Goal: Task Accomplishment & Management: Manage account settings

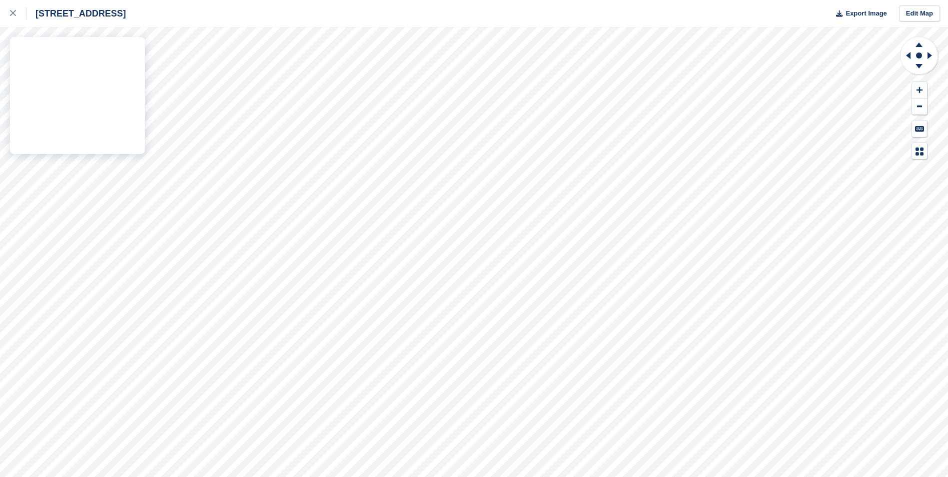
click at [105, 137] on div "Oxford Road Gerrards Cross SL9 7BB Export Image Edit Map" at bounding box center [474, 238] width 948 height 477
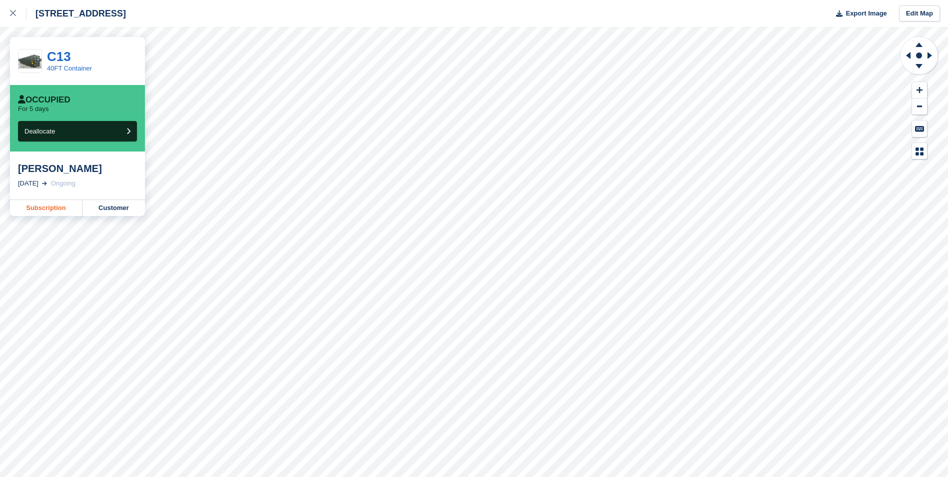
click at [47, 211] on link "Subscription" at bounding box center [46, 208] width 72 height 16
click at [22, 211] on link "Subscription" at bounding box center [46, 208] width 72 height 16
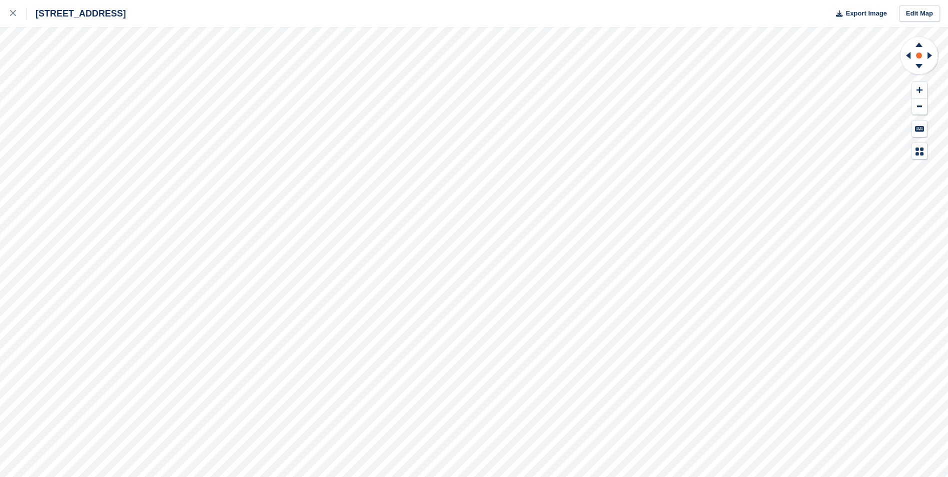
click at [919, 59] on rect at bounding box center [919, 55] width 12 height 12
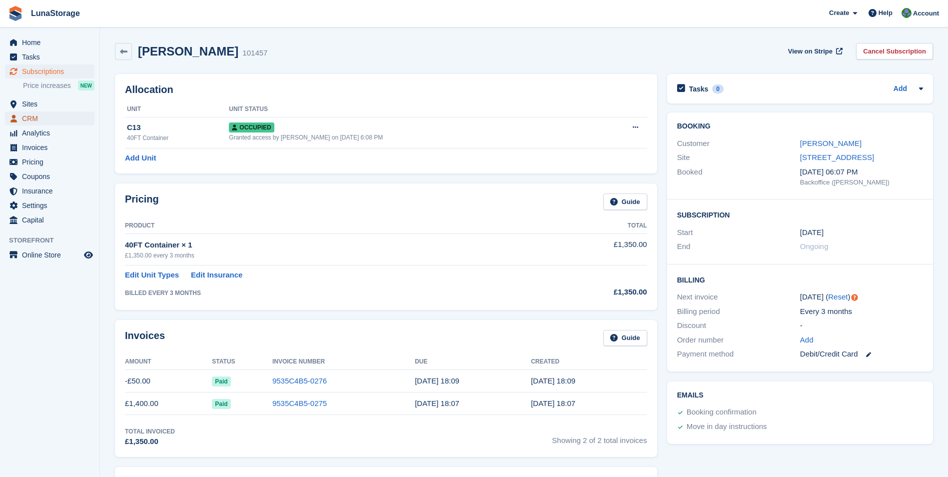
click at [33, 117] on span "CRM" at bounding box center [52, 118] width 60 height 14
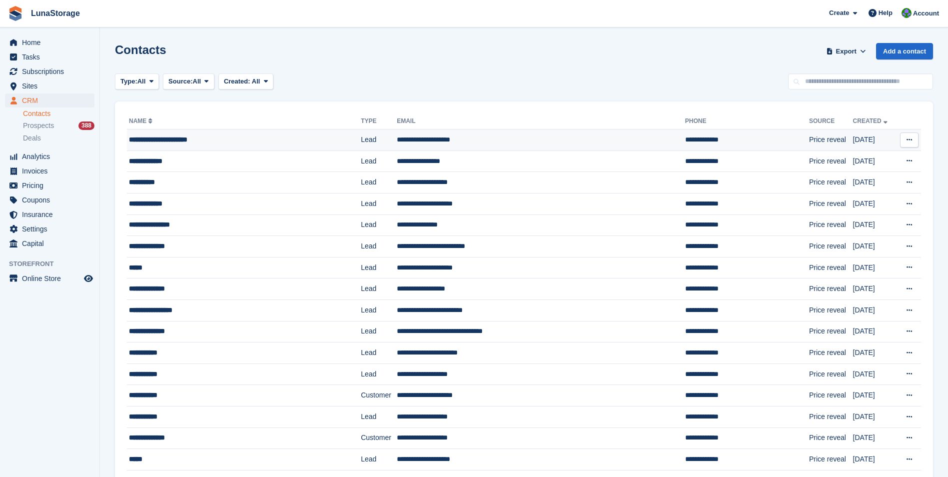
click at [178, 138] on div "**********" at bounding box center [226, 139] width 195 height 10
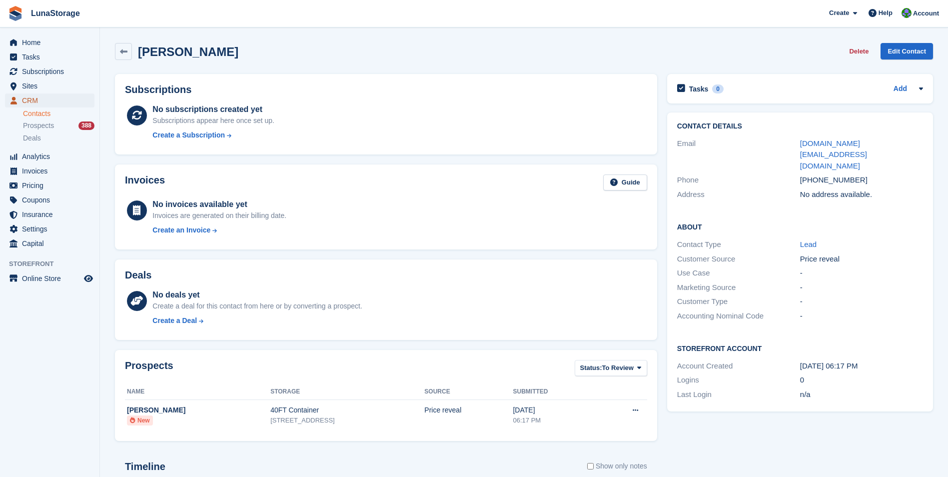
click at [27, 100] on span "CRM" at bounding box center [52, 100] width 60 height 14
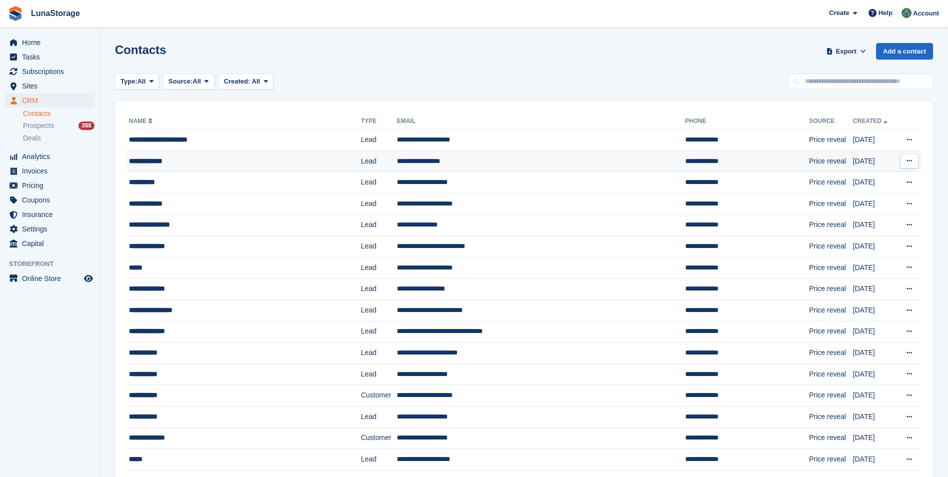
click at [160, 159] on div "**********" at bounding box center [226, 161] width 195 height 10
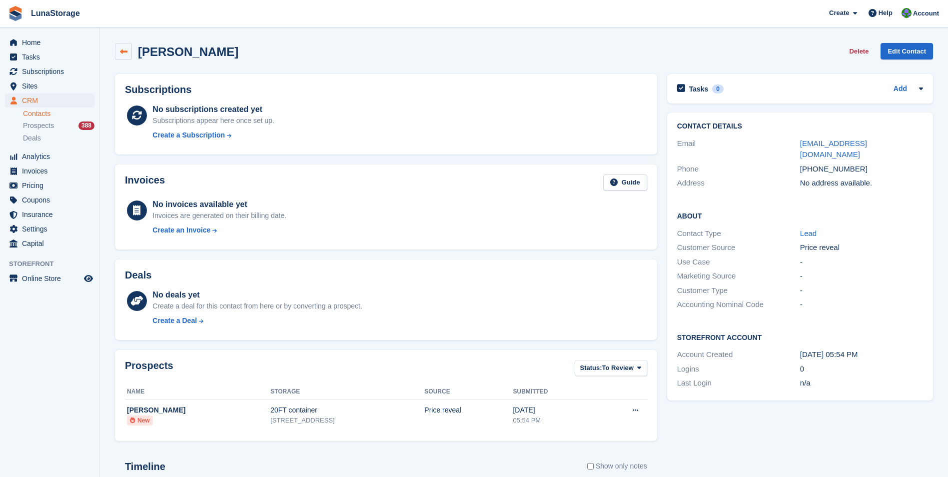
click at [125, 46] on link at bounding box center [123, 51] width 17 height 17
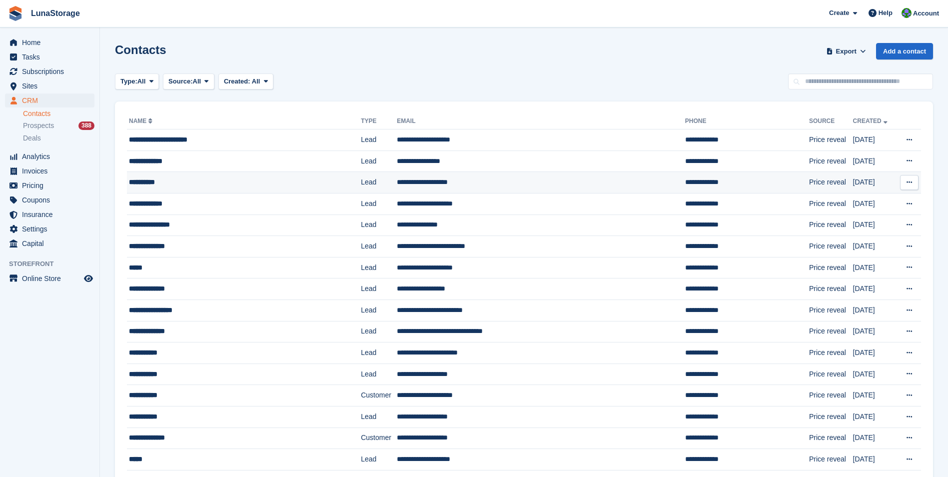
click at [153, 183] on div "**********" at bounding box center [226, 182] width 195 height 10
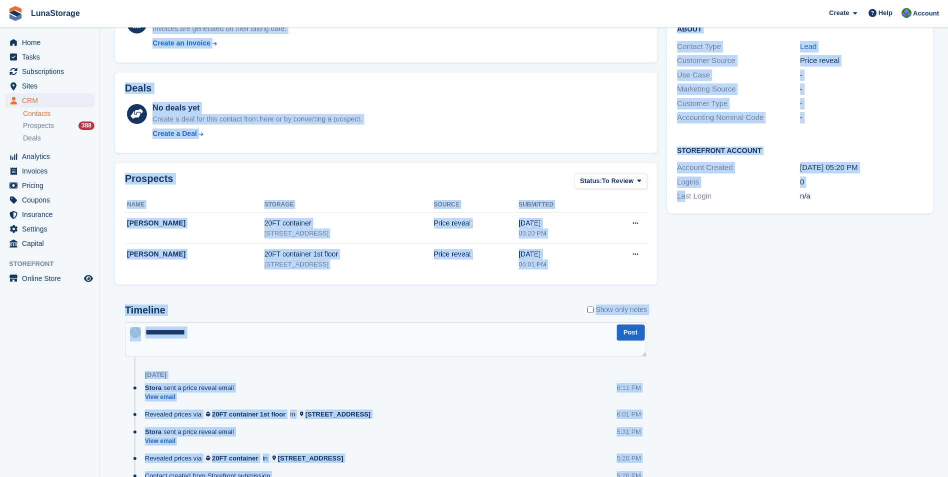
scroll to position [234, 0]
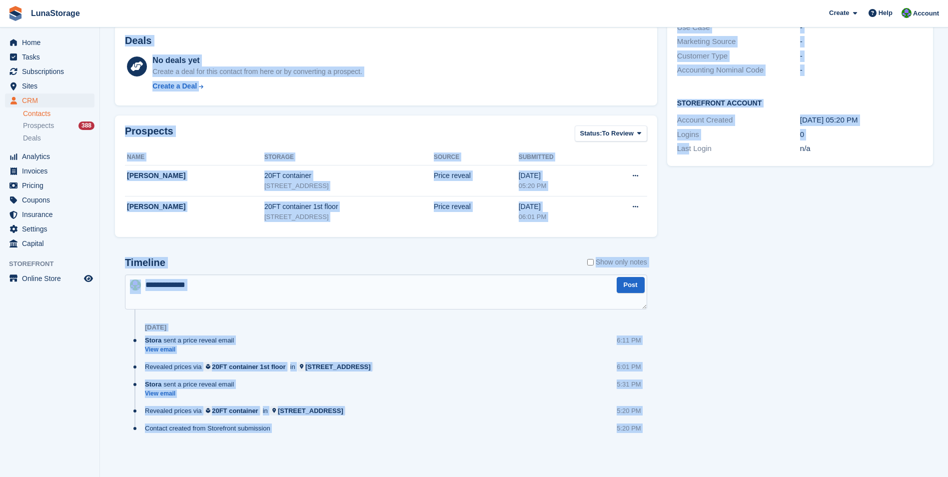
drag, startPoint x: 107, startPoint y: 35, endPoint x: 687, endPoint y: 412, distance: 691.3
click at [687, 412] on section "Aman Ullah Delete Edit Contact Subscriptions No subscriptions created yet Subsc…" at bounding box center [524, 121] width 848 height 711
drag, startPoint x: 687, startPoint y: 412, endPoint x: 687, endPoint y: 438, distance: 25.5
click at [687, 438] on div "Tasks 0 Add No tasks related to Aman Ullah Contact Details Email amansp9760@yah…" at bounding box center [800, 151] width 276 height 633
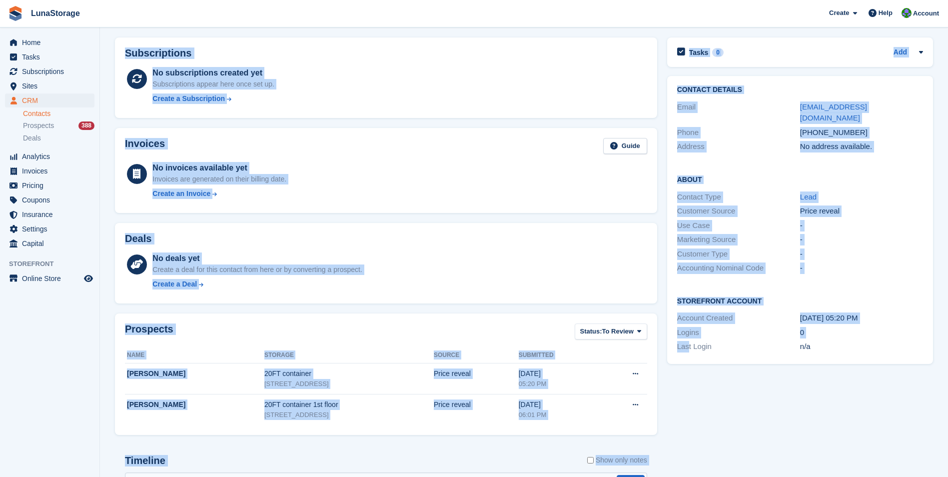
scroll to position [0, 0]
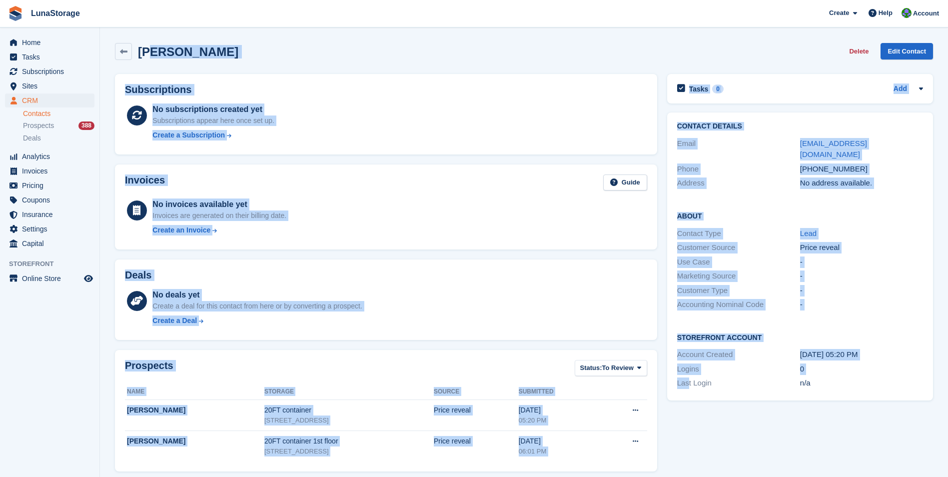
drag, startPoint x: 687, startPoint y: 447, endPoint x: 156, endPoint y: -32, distance: 715.1
click at [156, 0] on html "LunaStorage Create Subscription Invoice Contact Deal Discount Page Help Chat Su…" at bounding box center [474, 238] width 948 height 477
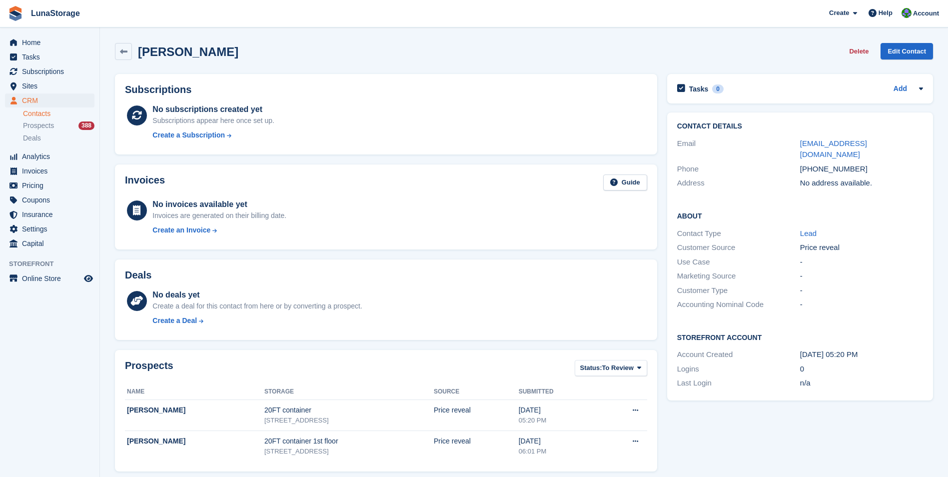
drag, startPoint x: 156, startPoint y: -32, endPoint x: 107, endPoint y: 41, distance: 88.9
click at [107, 41] on section "Aman Ullah Delete Edit Contact Subscriptions No subscriptions created yet Subsc…" at bounding box center [524, 355] width 848 height 711
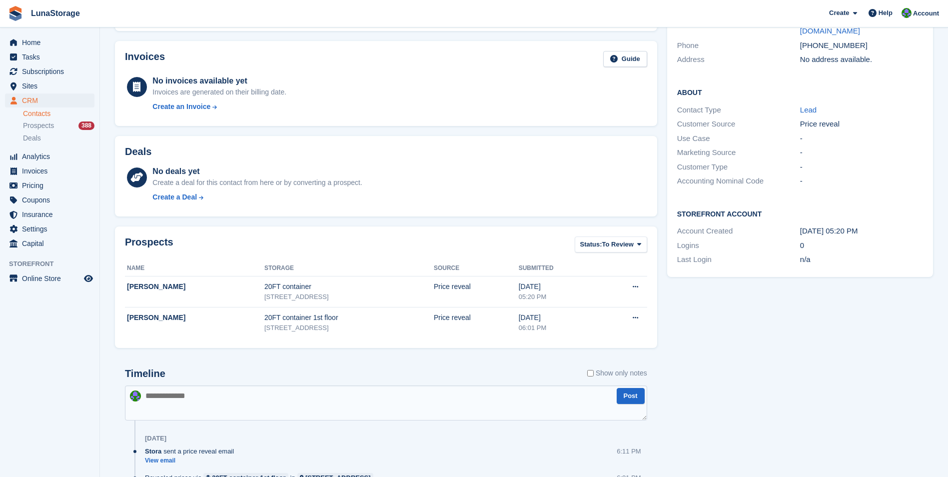
scroll to position [234, 0]
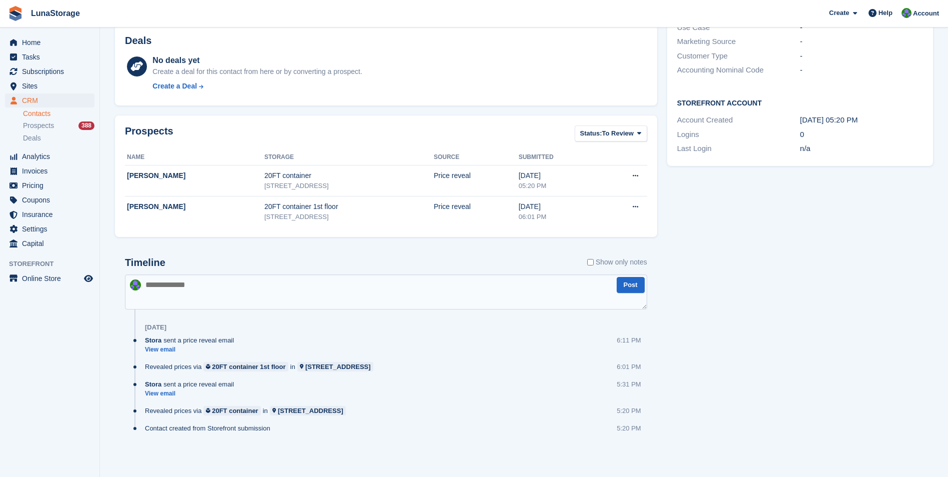
drag, startPoint x: 107, startPoint y: 41, endPoint x: 635, endPoint y: 502, distance: 701.0
click at [635, 242] on html "LunaStorage Create Subscription Invoice Contact Deal Discount Page Help Chat Su…" at bounding box center [474, 4] width 948 height 477
click at [886, 352] on div "Tasks 0 Add No tasks related to Aman Ullah Contact Details Email amansp9760@yah…" at bounding box center [800, 151] width 276 height 633
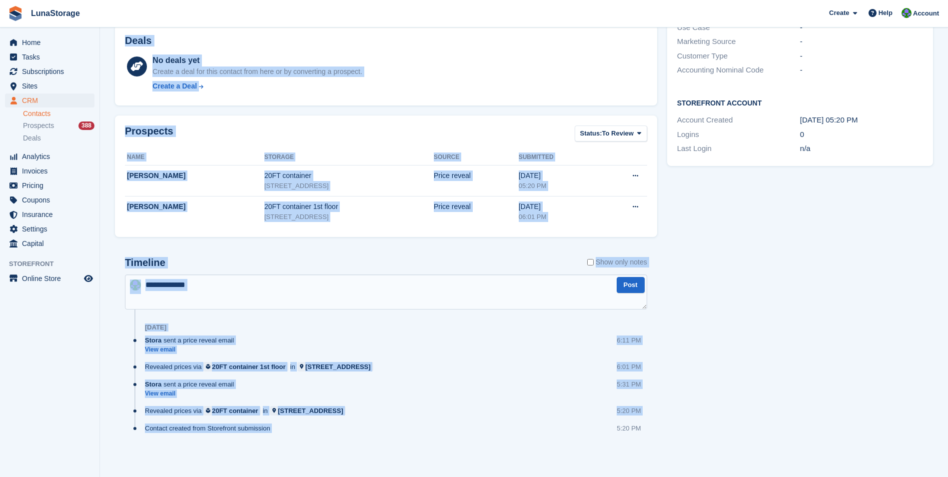
drag, startPoint x: 104, startPoint y: 38, endPoint x: 617, endPoint y: 502, distance: 691.0
click at [617, 242] on html "LunaStorage Create Subscription Invoice Contact Deal Discount Page Help Chat Su…" at bounding box center [474, 4] width 948 height 477
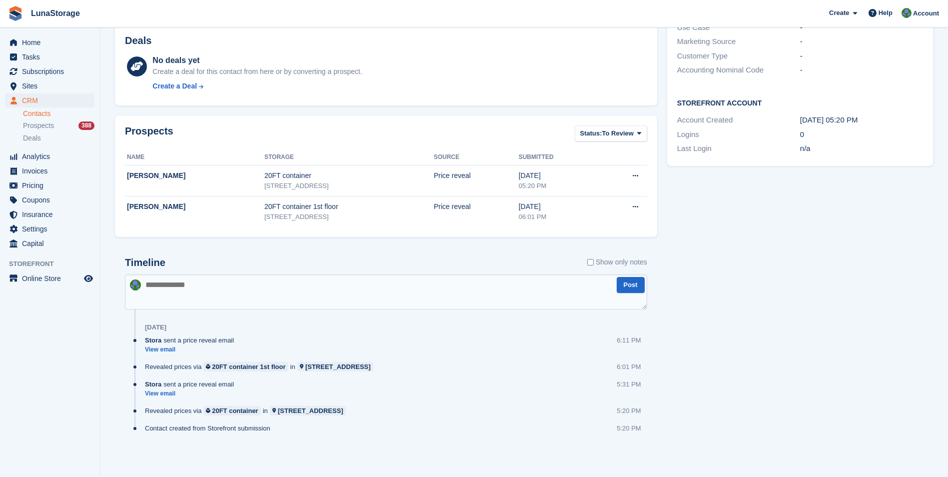
drag, startPoint x: 617, startPoint y: 502, endPoint x: 792, endPoint y: 442, distance: 185.4
click at [792, 442] on div "Tasks 0 Add No tasks related to Aman Ullah Contact Details Email amansp9760@yah…" at bounding box center [800, 151] width 276 height 633
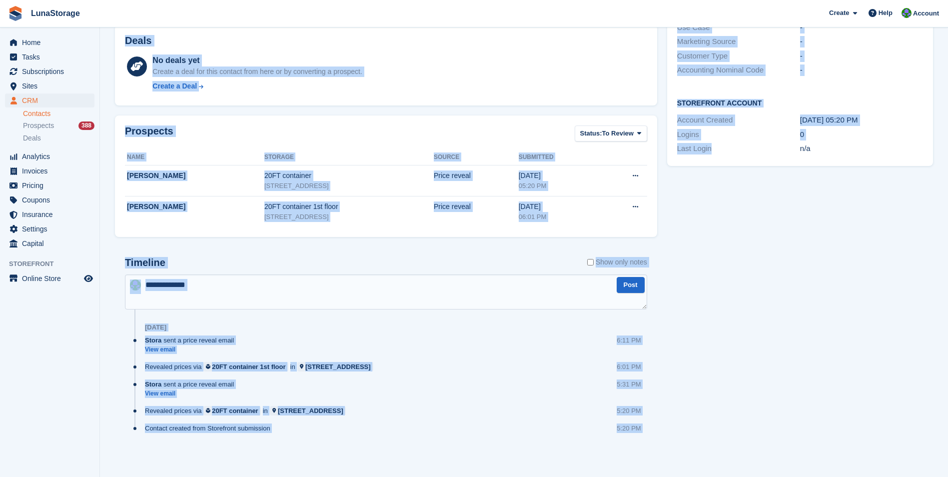
scroll to position [0, 0]
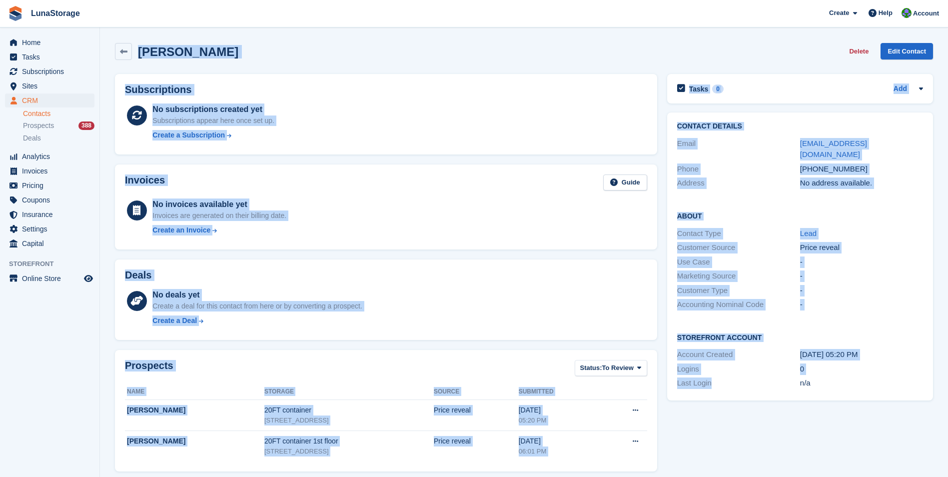
drag, startPoint x: 741, startPoint y: 457, endPoint x: 101, endPoint y: -37, distance: 808.0
click at [101, 0] on html "LunaStorage Create Subscription Invoice Contact Deal Discount Page Help Chat Su…" at bounding box center [474, 238] width 948 height 477
drag, startPoint x: 101, startPoint y: -37, endPoint x: 105, endPoint y: 36, distance: 73.5
click at [105, 36] on section "Aman Ullah Delete Edit Contact Subscriptions No subscriptions created yet Subsc…" at bounding box center [524, 355] width 848 height 711
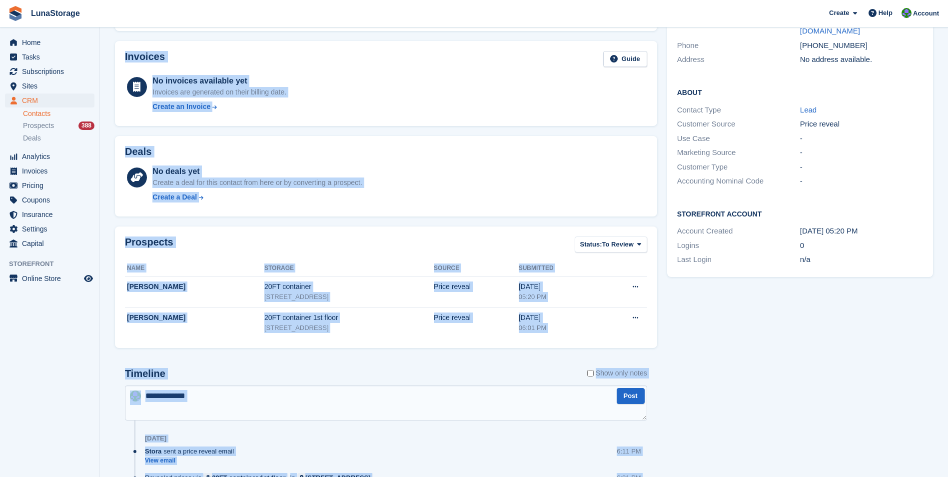
scroll to position [234, 0]
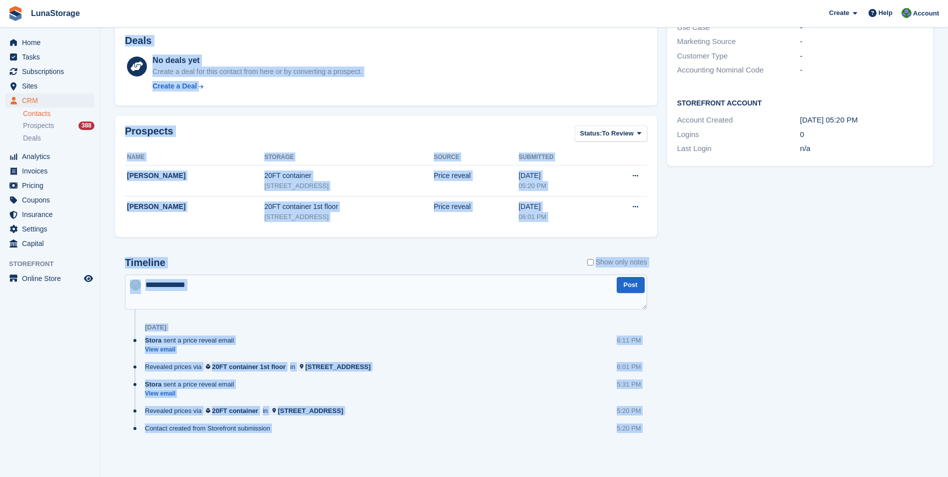
drag, startPoint x: 105, startPoint y: 36, endPoint x: 641, endPoint y: 486, distance: 699.9
click at [641, 242] on html "LunaStorage Create Subscription Invoice Contact Deal Discount Page Help Chat Su…" at bounding box center [474, 4] width 948 height 477
drag, startPoint x: 641, startPoint y: 486, endPoint x: 635, endPoint y: 461, distance: 25.7
click at [635, 461] on div "Timeline Show only notes Post Today Stora sent a price reveal email View email …" at bounding box center [386, 355] width 542 height 216
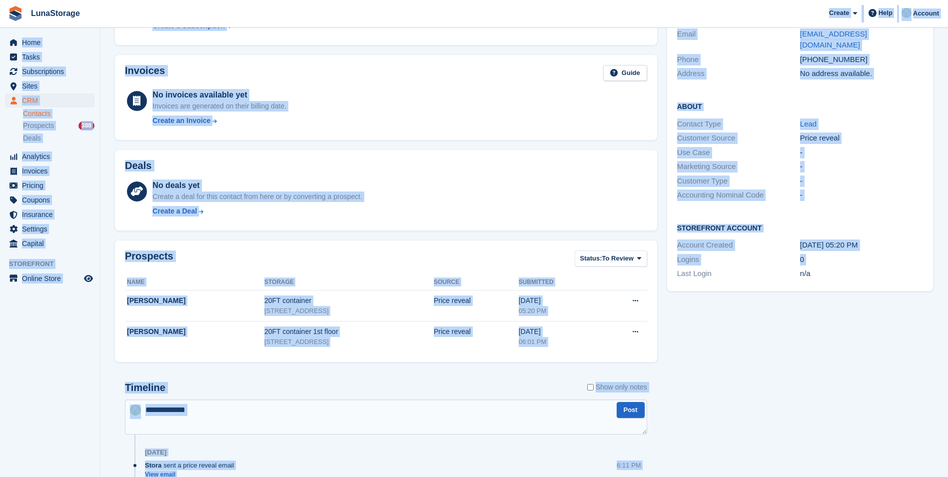
scroll to position [0, 0]
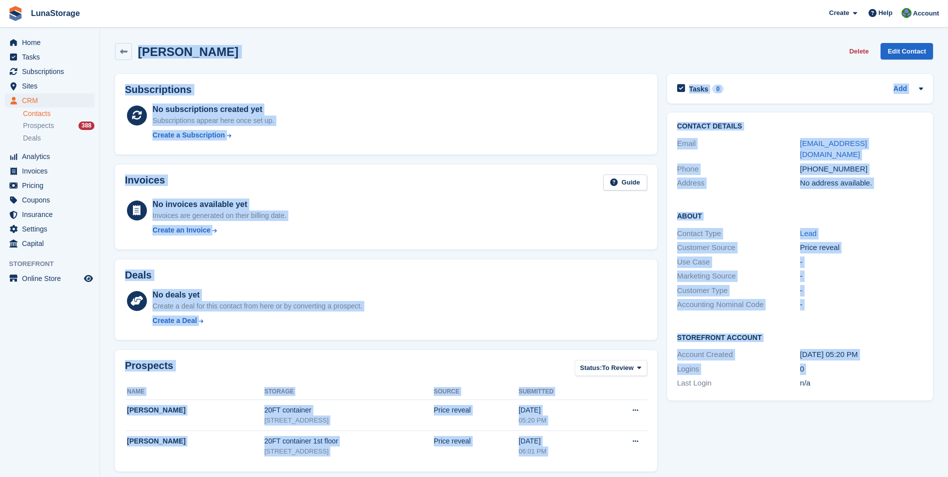
drag, startPoint x: 674, startPoint y: 459, endPoint x: 120, endPoint y: -5, distance: 723.3
click at [120, 0] on html "LunaStorage Create Subscription Invoice Contact Deal Discount Page Help Chat Su…" at bounding box center [474, 238] width 948 height 477
drag, startPoint x: 120, startPoint y: -5, endPoint x: 107, endPoint y: 40, distance: 47.1
click at [107, 40] on section "Aman Ullah Delete Edit Contact Subscriptions No subscriptions created yet Subsc…" at bounding box center [524, 355] width 848 height 711
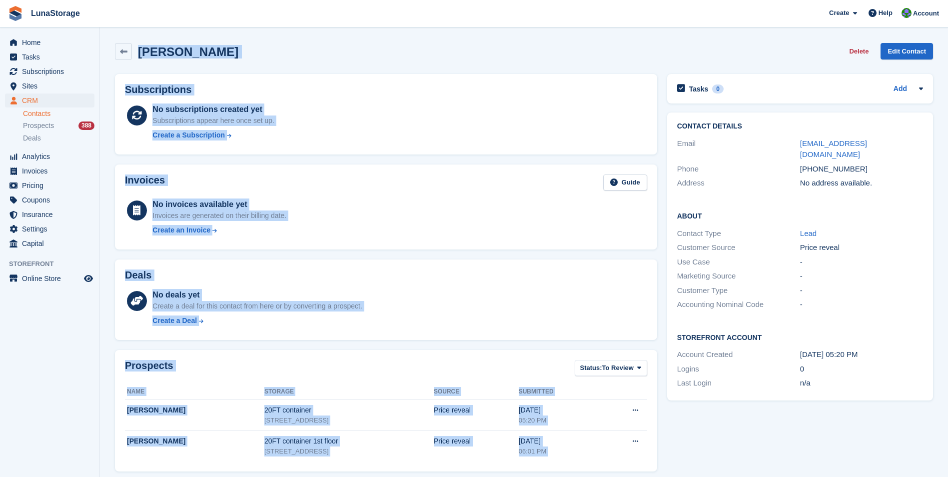
scroll to position [234, 0]
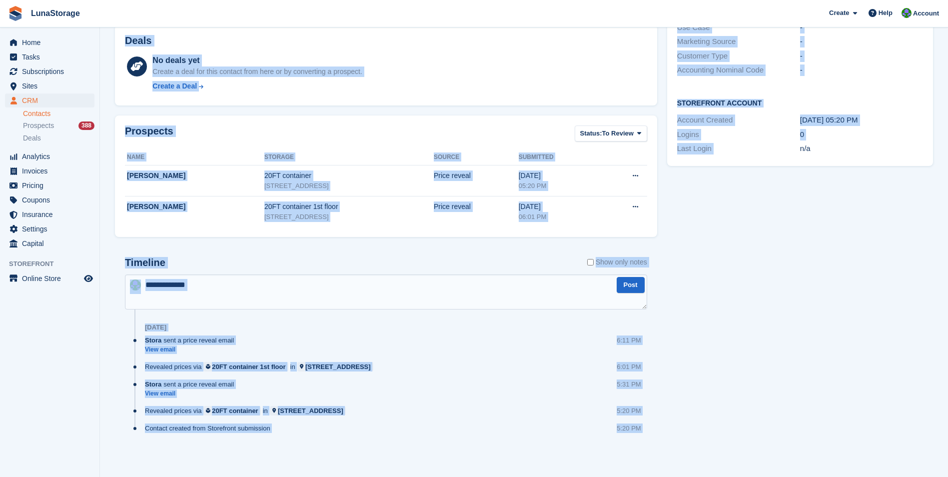
drag, startPoint x: 107, startPoint y: 40, endPoint x: 721, endPoint y: 502, distance: 767.9
click at [721, 242] on html "LunaStorage Create Subscription Invoice Contact Deal Discount Page Help Chat Su…" at bounding box center [474, 4] width 948 height 477
drag, startPoint x: 721, startPoint y: 502, endPoint x: 677, endPoint y: 457, distance: 62.5
click at [677, 457] on div "Tasks 0 Add No tasks related to Aman Ullah Contact Details Email amansp9760@yah…" at bounding box center [800, 151] width 276 height 633
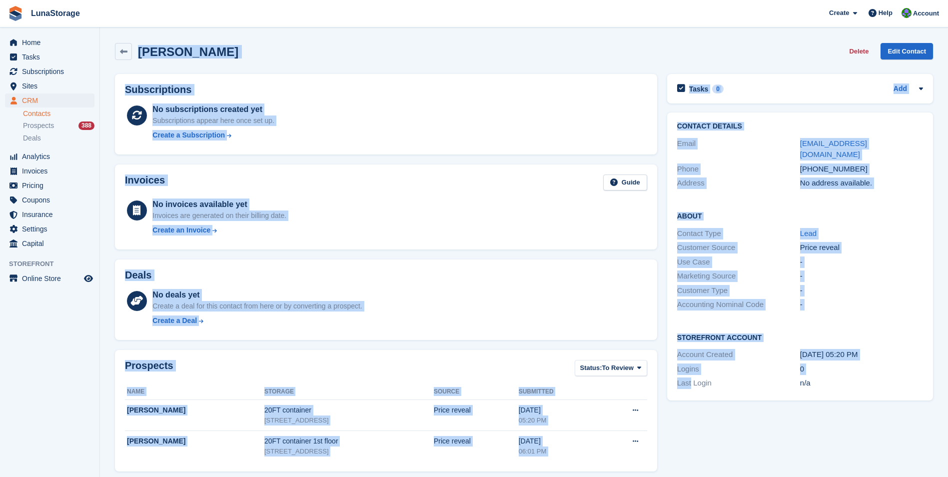
drag, startPoint x: 677, startPoint y: 457, endPoint x: 94, endPoint y: -24, distance: 755.7
click at [94, 0] on html "LunaStorage Create Subscription Invoice Contact Deal Discount Page Help Chat Su…" at bounding box center [474, 238] width 948 height 477
drag, startPoint x: 94, startPoint y: -24, endPoint x: 107, endPoint y: 91, distance: 116.1
click at [107, 91] on section "Aman Ullah Delete Edit Contact Subscriptions No subscriptions created yet Subsc…" at bounding box center [524, 355] width 848 height 711
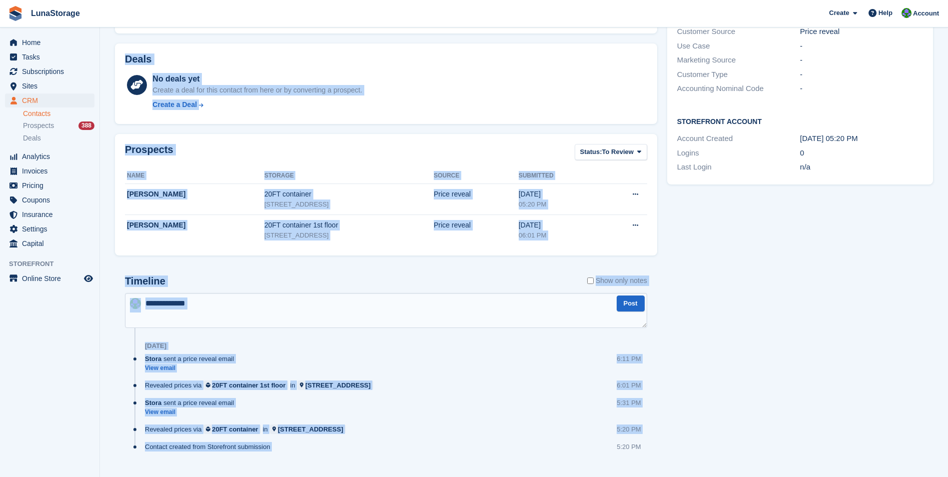
scroll to position [234, 0]
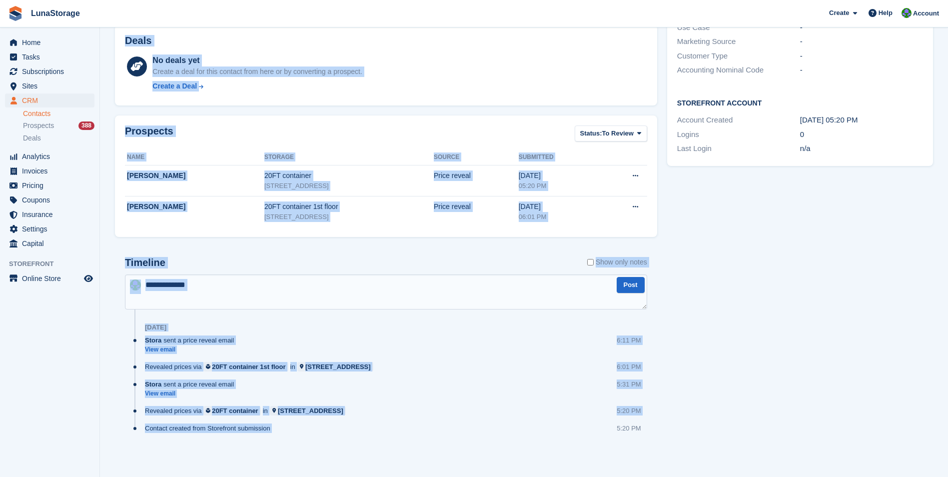
drag, startPoint x: 100, startPoint y: 32, endPoint x: 554, endPoint y: 502, distance: 653.1
click at [554, 242] on html "LunaStorage Create Subscription Invoice Contact Deal Discount Page Help Chat Su…" at bounding box center [474, 4] width 948 height 477
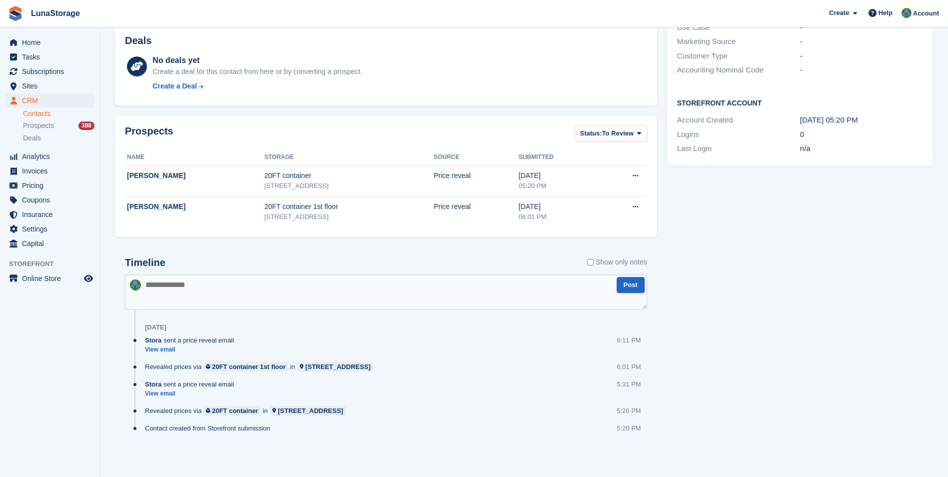
drag, startPoint x: 554, startPoint y: 502, endPoint x: 682, endPoint y: 461, distance: 134.4
click at [682, 461] on div "Tasks 0 Add No tasks related to Aman Ullah Contact Details Email amansp9760@yah…" at bounding box center [800, 151] width 276 height 633
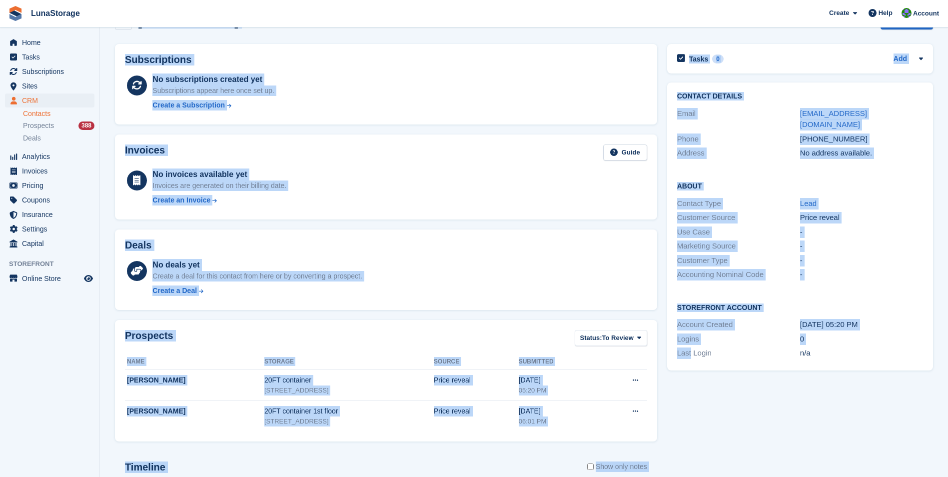
scroll to position [0, 0]
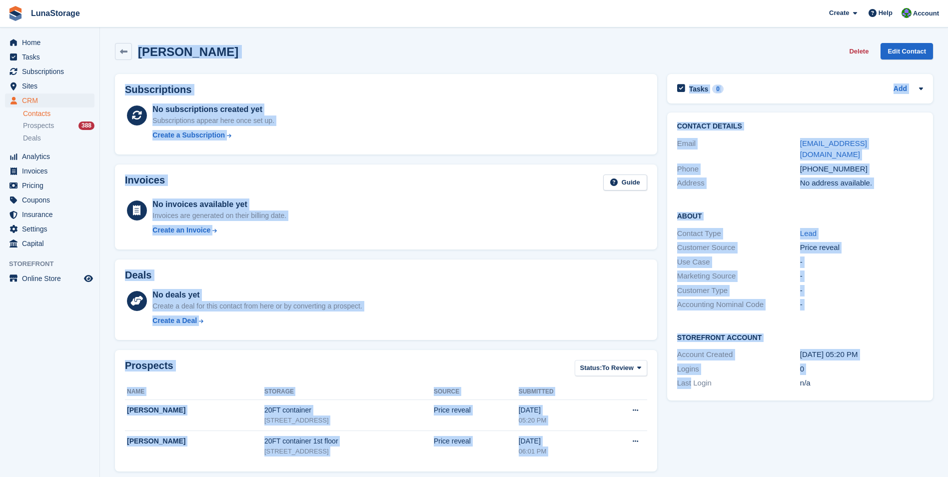
drag, startPoint x: 682, startPoint y: 461, endPoint x: 51, endPoint y: -37, distance: 803.4
click at [51, 0] on html "LunaStorage Create Subscription Invoice Contact Deal Discount Page Help Chat Su…" at bounding box center [474, 238] width 948 height 477
drag, startPoint x: 51, startPoint y: -37, endPoint x: 105, endPoint y: 52, distance: 104.0
click at [105, 52] on section "Aman Ullah Delete Edit Contact Subscriptions No subscriptions created yet Subsc…" at bounding box center [524, 355] width 848 height 711
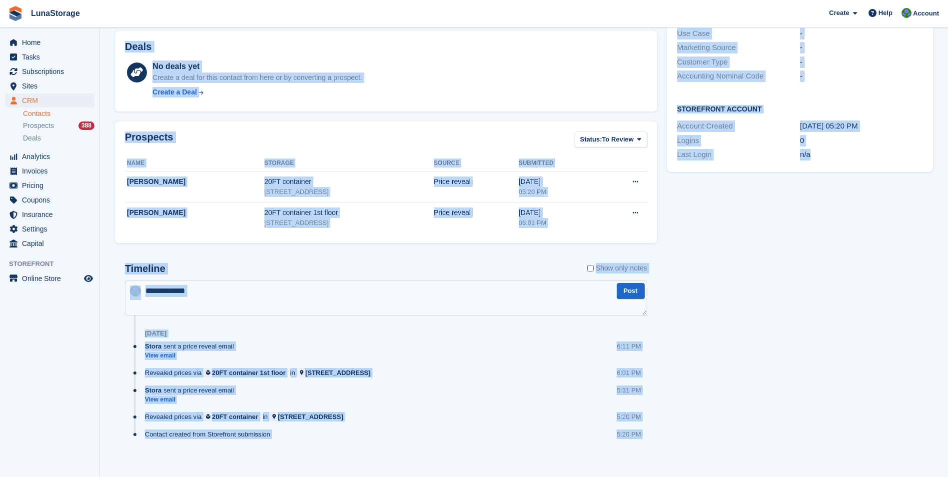
scroll to position [234, 0]
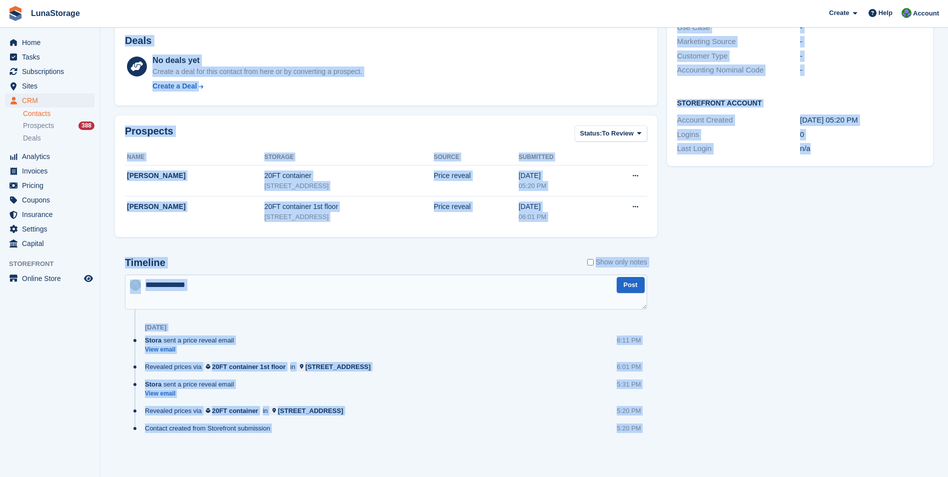
drag, startPoint x: 107, startPoint y: 31, endPoint x: 842, endPoint y: 502, distance: 872.7
click at [842, 242] on html "LunaStorage Create Subscription Invoice Contact Deal Discount Page Help Chat Su…" at bounding box center [474, 4] width 948 height 477
click at [658, 452] on div "Subscriptions No subscriptions created yet Subscriptions appear here once set u…" at bounding box center [386, 151] width 552 height 633
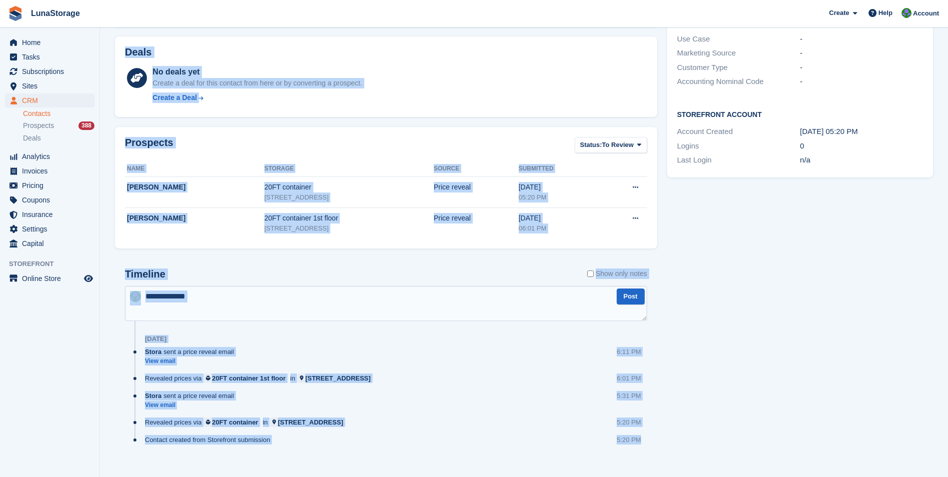
scroll to position [0, 0]
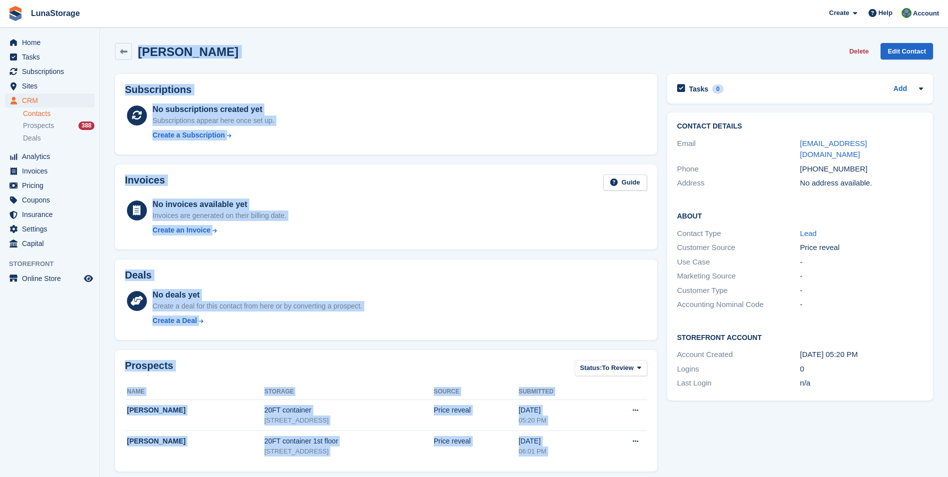
drag, startPoint x: 640, startPoint y: 454, endPoint x: 52, endPoint y: -37, distance: 766.3
click at [52, 0] on html "LunaStorage Create Subscription Invoice Contact Deal Discount Page Help Chat Su…" at bounding box center [474, 238] width 948 height 477
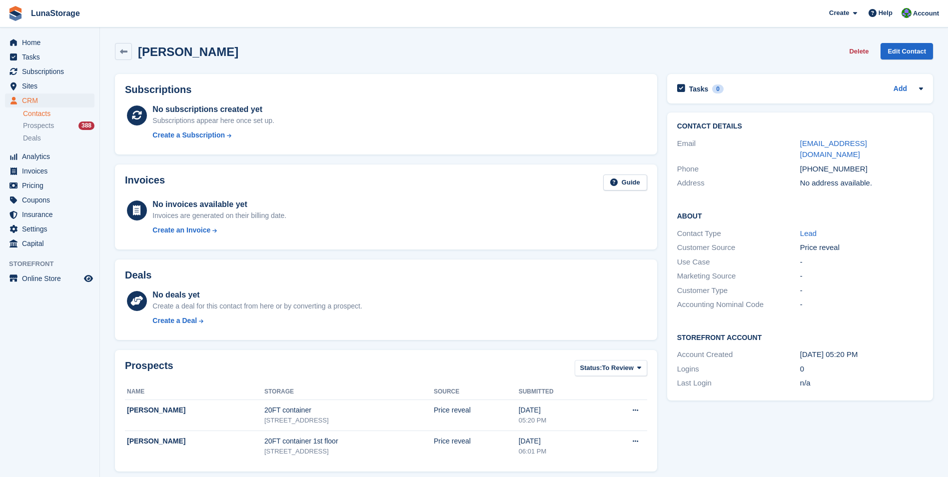
click at [668, 421] on div "Tasks 0 Add No tasks related to Aman Ullah Contact Details Email amansp9760@yah…" at bounding box center [800, 385] width 276 height 633
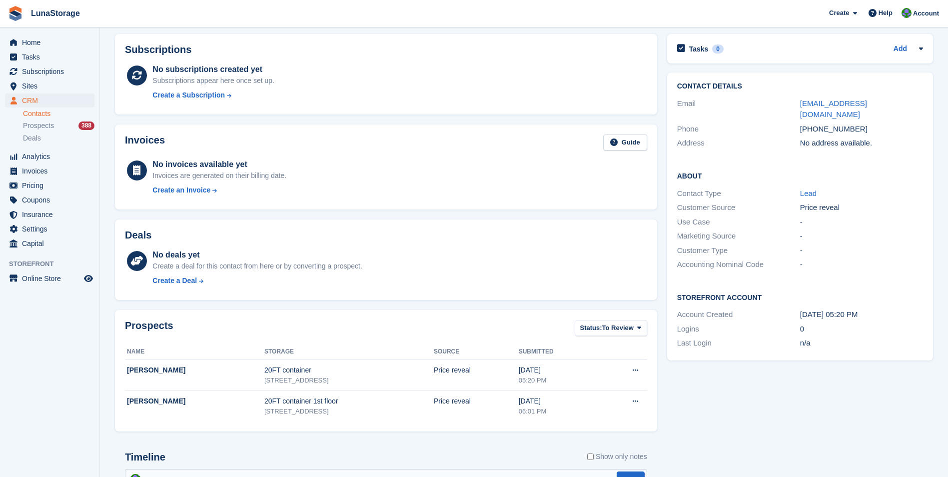
scroll to position [200, 0]
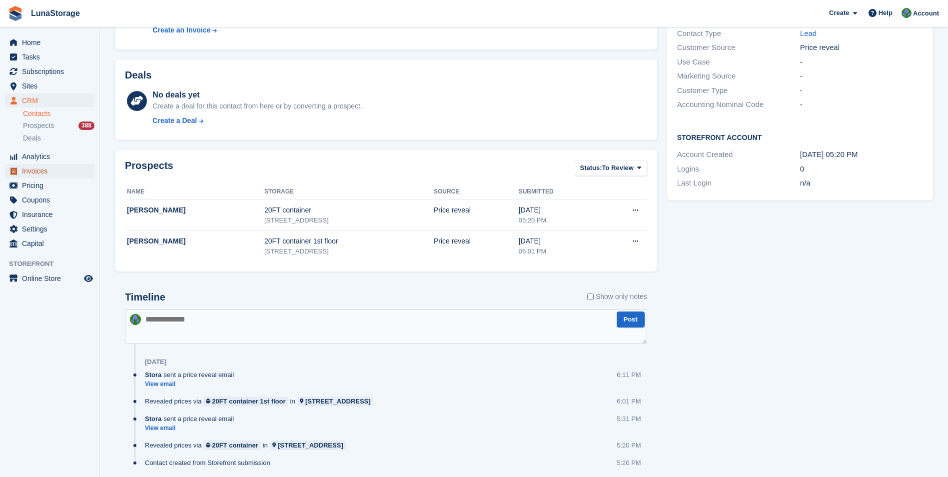
click at [36, 167] on span "Invoices" at bounding box center [52, 171] width 60 height 14
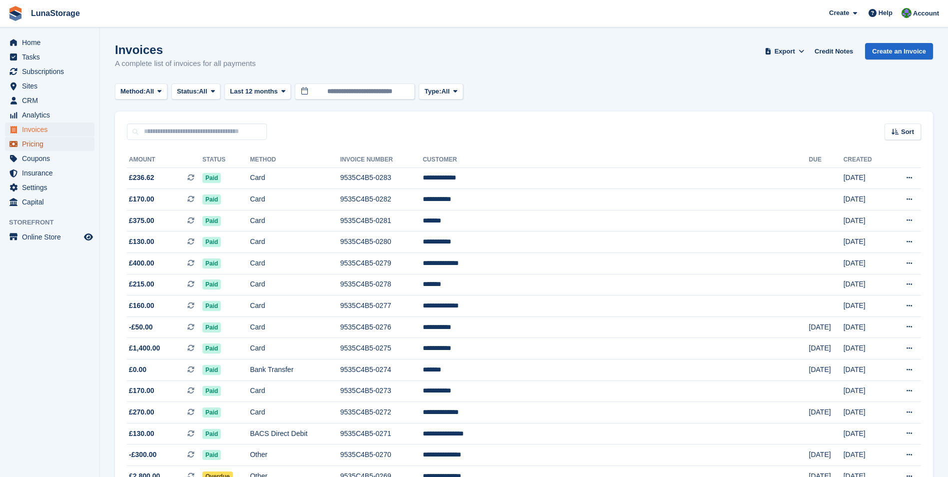
click at [44, 140] on span "Pricing" at bounding box center [52, 144] width 60 height 14
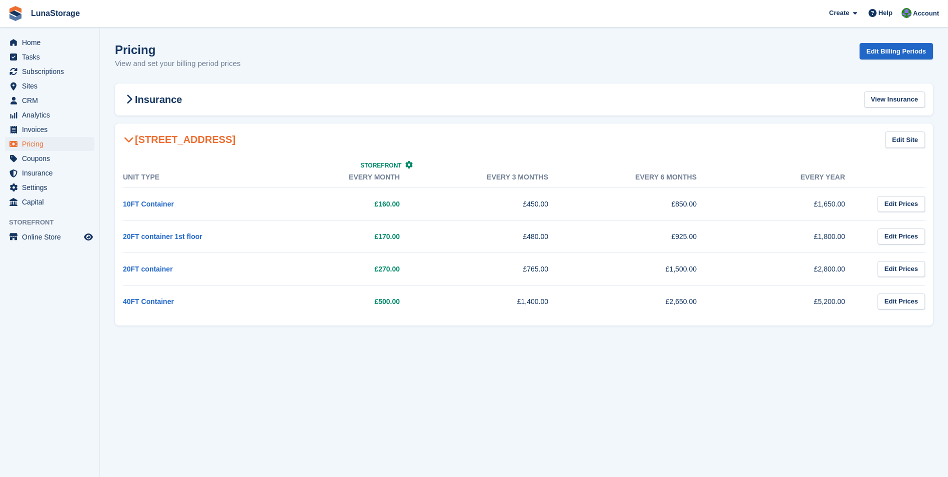
drag, startPoint x: 110, startPoint y: 121, endPoint x: 932, endPoint y: 328, distance: 847.9
click at [932, 328] on section "Pricing View and set your billing period prices Edit Billing Periods Insurance …" at bounding box center [524, 238] width 848 height 477
drag, startPoint x: 932, startPoint y: 328, endPoint x: 938, endPoint y: 330, distance: 5.7
click at [938, 330] on section "Pricing View and set your billing period prices Edit Billing Periods Insurance …" at bounding box center [524, 238] width 848 height 477
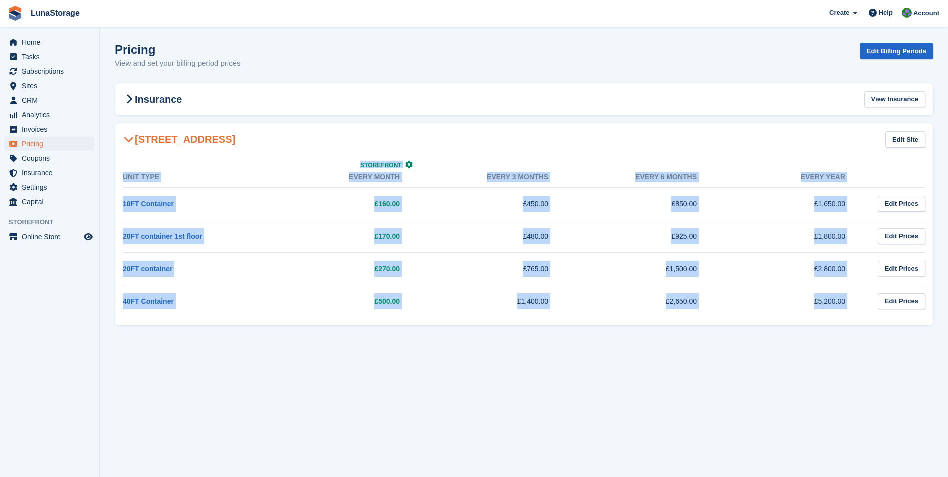
drag, startPoint x: 938, startPoint y: 330, endPoint x: 132, endPoint y: 121, distance: 831.8
click at [132, 121] on section "Pricing View and set your billing period prices Edit Billing Periods Insurance …" at bounding box center [524, 238] width 848 height 477
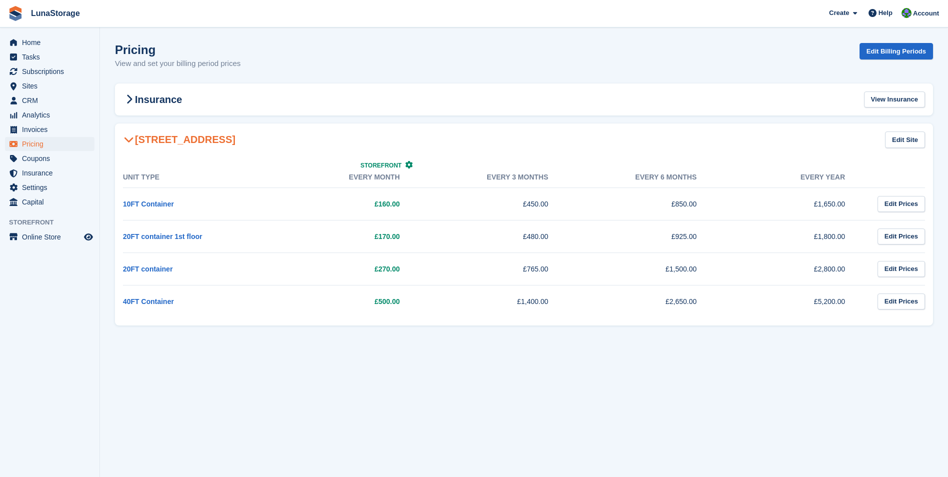
drag, startPoint x: 132, startPoint y: 121, endPoint x: 107, endPoint y: 120, distance: 25.0
click at [107, 120] on section "Pricing View and set your billing period prices Edit Billing Periods Insurance …" at bounding box center [524, 238] width 848 height 477
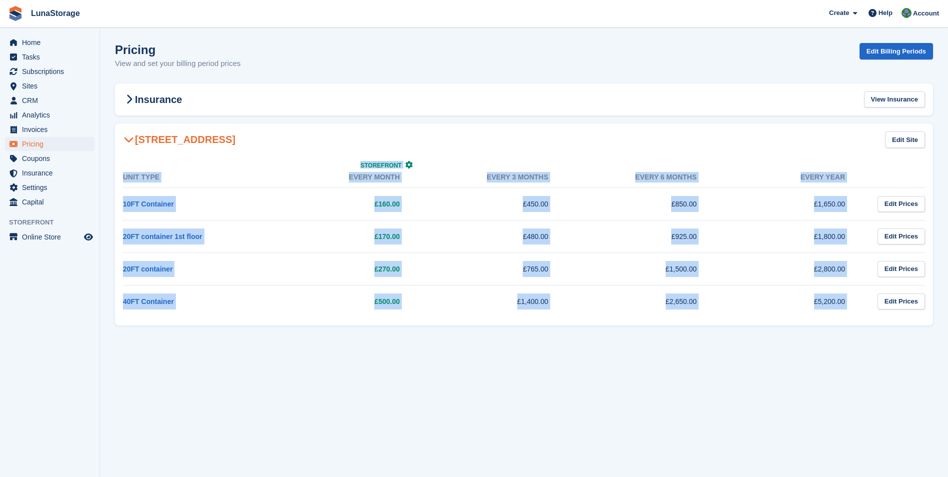
drag, startPoint x: 107, startPoint y: 120, endPoint x: 930, endPoint y: 319, distance: 846.2
click at [930, 319] on section "Pricing View and set your billing period prices Edit Billing Periods Insurance …" at bounding box center [524, 238] width 848 height 477
drag, startPoint x: 930, startPoint y: 319, endPoint x: 944, endPoint y: 335, distance: 21.6
click at [944, 335] on section "Pricing View and set your billing period prices Edit Billing Periods Insurance …" at bounding box center [524, 238] width 848 height 477
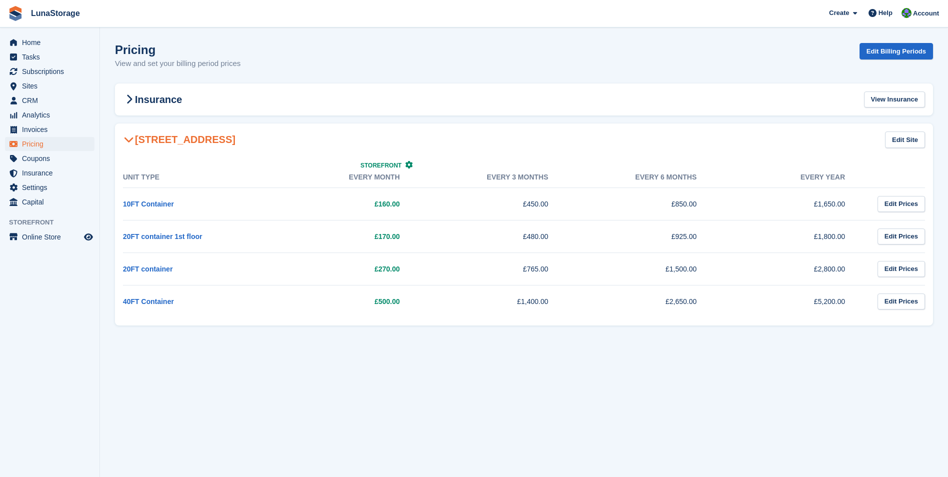
drag, startPoint x: 105, startPoint y: 121, endPoint x: 921, endPoint y: 328, distance: 840.8
click at [921, 328] on section "Pricing View and set your billing period prices Edit Billing Periods Insurance …" at bounding box center [524, 238] width 848 height 477
drag, startPoint x: 921, startPoint y: 328, endPoint x: 941, endPoint y: 336, distance: 21.5
click at [941, 336] on section "Pricing View and set your billing period prices Edit Billing Periods Insurance …" at bounding box center [524, 238] width 848 height 477
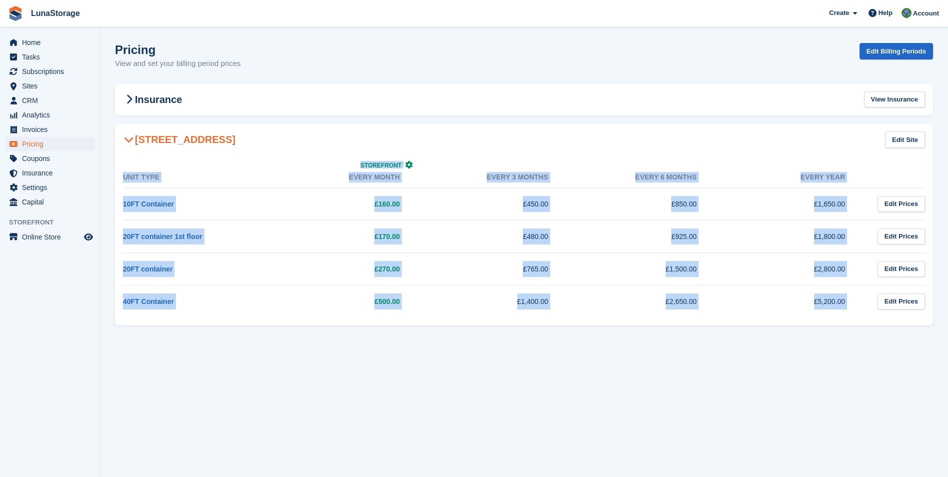
drag, startPoint x: 941, startPoint y: 336, endPoint x: 109, endPoint y: 108, distance: 862.3
click at [109, 108] on section "Pricing View and set your billing period prices Edit Billing Periods Insurance …" at bounding box center [524, 238] width 848 height 477
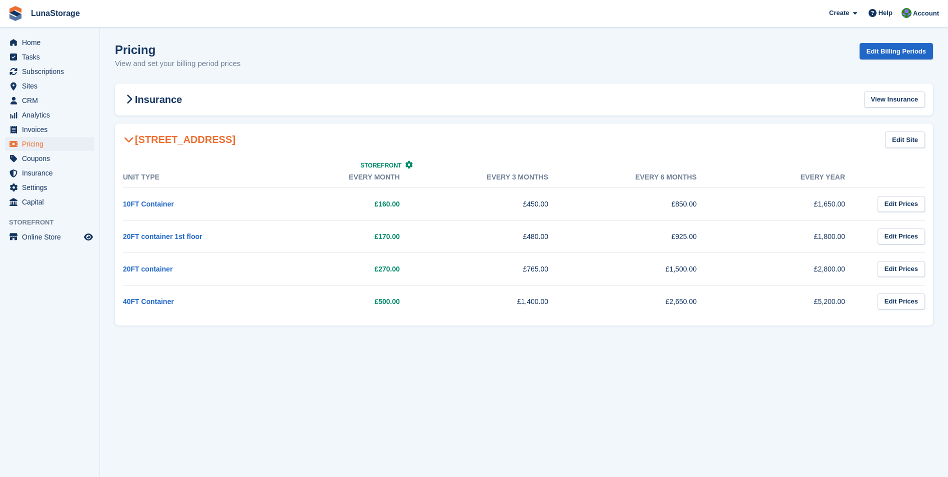
drag, startPoint x: 109, startPoint y: 108, endPoint x: 105, endPoint y: 121, distance: 13.6
click at [105, 121] on section "Pricing View and set your billing period prices Edit Billing Periods Insurance …" at bounding box center [524, 238] width 848 height 477
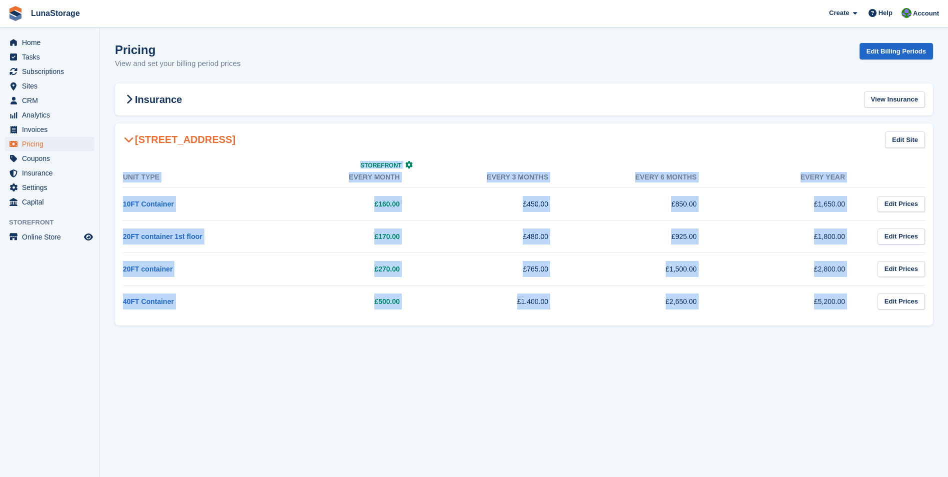
drag, startPoint x: 105, startPoint y: 121, endPoint x: 937, endPoint y: 329, distance: 857.3
click at [937, 329] on section "Pricing View and set your billing period prices Edit Billing Periods Insurance …" at bounding box center [524, 238] width 848 height 477
drag, startPoint x: 937, startPoint y: 329, endPoint x: 118, endPoint y: 106, distance: 847.9
click at [118, 106] on section "Pricing View and set your billing period prices Edit Billing Periods Insurance …" at bounding box center [524, 238] width 848 height 477
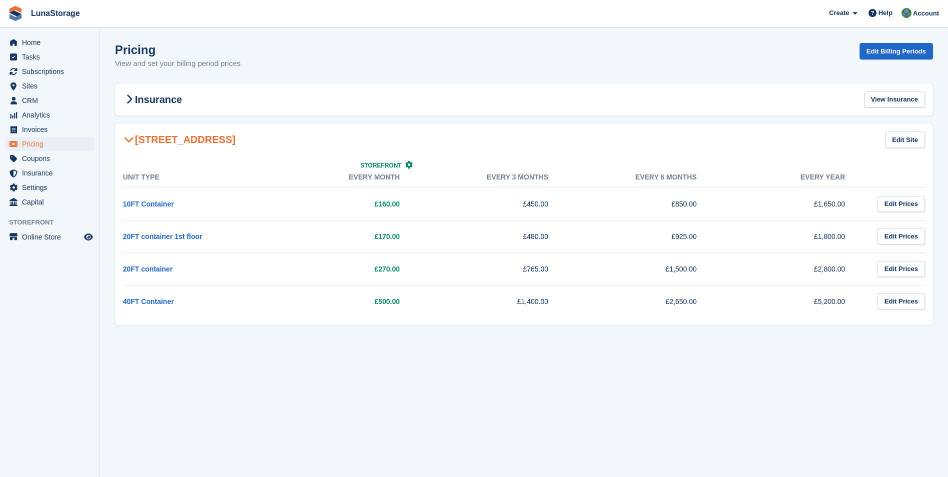
drag, startPoint x: 118, startPoint y: 106, endPoint x: 106, endPoint y: 121, distance: 19.5
click at [106, 121] on section "Pricing View and set your billing period prices Edit Billing Periods Insurance …" at bounding box center [524, 238] width 848 height 477
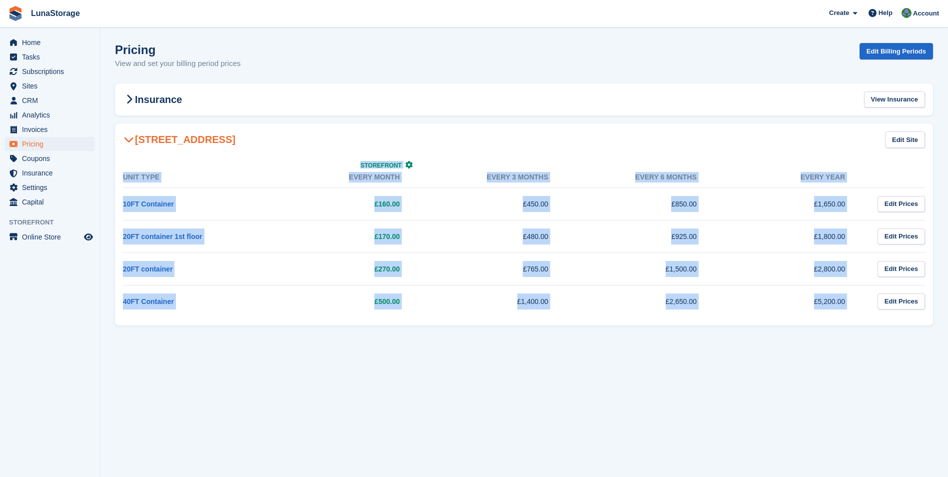
drag, startPoint x: 106, startPoint y: 121, endPoint x: 930, endPoint y: 331, distance: 849.9
click at [930, 331] on section "Pricing View and set your billing period prices Edit Billing Periods Insurance …" at bounding box center [524, 238] width 848 height 477
drag, startPoint x: 930, startPoint y: 331, endPoint x: 937, endPoint y: 332, distance: 7.6
click at [937, 332] on section "Pricing View and set your billing period prices Edit Billing Periods Insurance …" at bounding box center [524, 238] width 848 height 477
drag, startPoint x: 937, startPoint y: 332, endPoint x: 107, endPoint y: 124, distance: 855.4
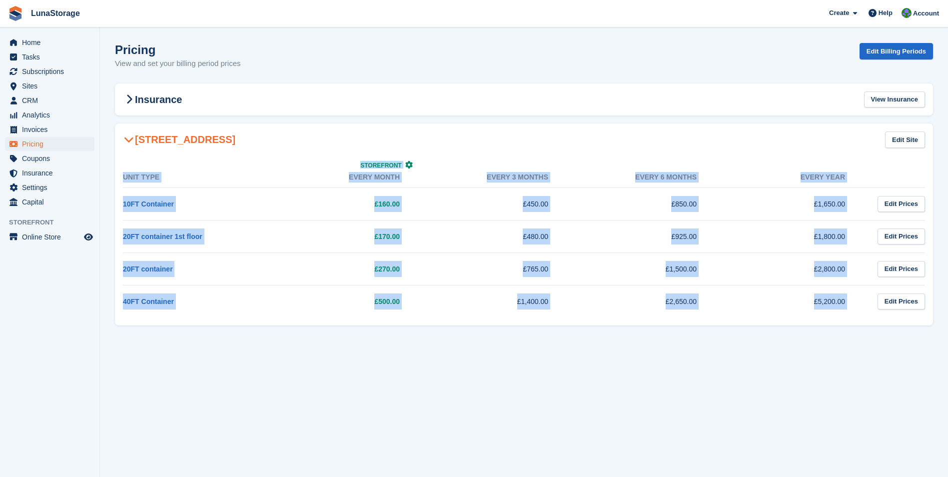
click at [107, 124] on section "Pricing View and set your billing period prices Edit Billing Periods Insurance …" at bounding box center [524, 238] width 848 height 477
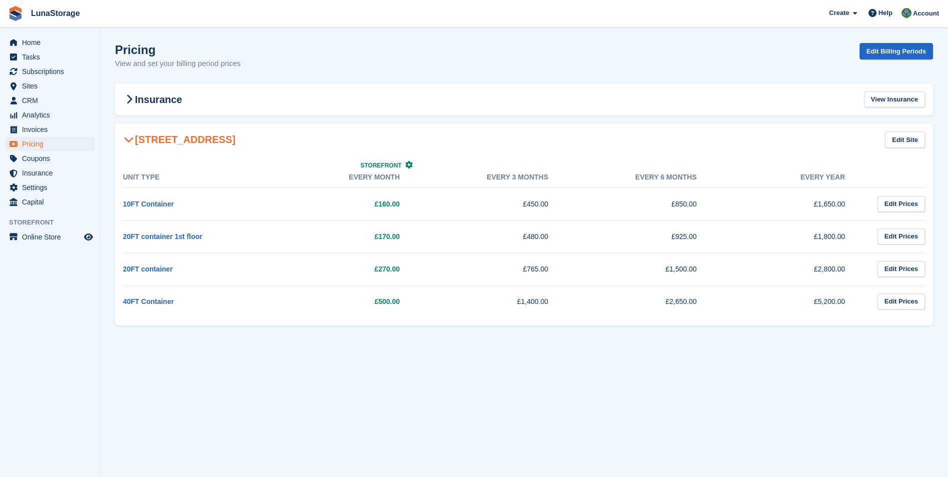
click at [107, 123] on section "Pricing View and set your billing period prices Edit Billing Periods Insurance …" at bounding box center [524, 238] width 848 height 477
drag, startPoint x: 703, startPoint y: 267, endPoint x: 663, endPoint y: 271, distance: 40.7
click at [663, 271] on td "£1,500.00" at bounding box center [642, 268] width 148 height 32
drag, startPoint x: 663, startPoint y: 271, endPoint x: 694, endPoint y: 274, distance: 31.1
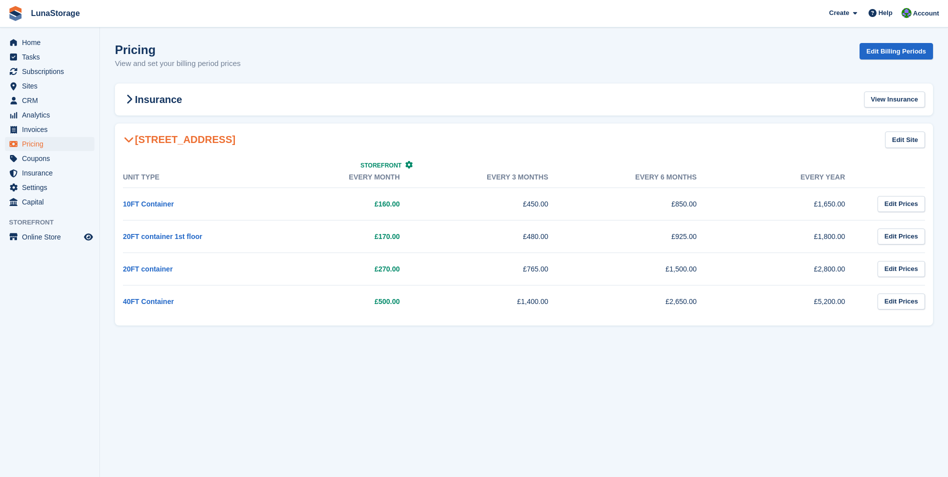
click at [694, 274] on td "£1,500.00" at bounding box center [642, 268] width 148 height 32
drag, startPoint x: 694, startPoint y: 274, endPoint x: 708, endPoint y: 273, distance: 14.0
click at [708, 273] on td "£1,500.00" at bounding box center [642, 268] width 148 height 32
drag, startPoint x: 708, startPoint y: 273, endPoint x: 664, endPoint y: 269, distance: 43.6
click at [664, 269] on td "£1,500.00" at bounding box center [642, 268] width 148 height 32
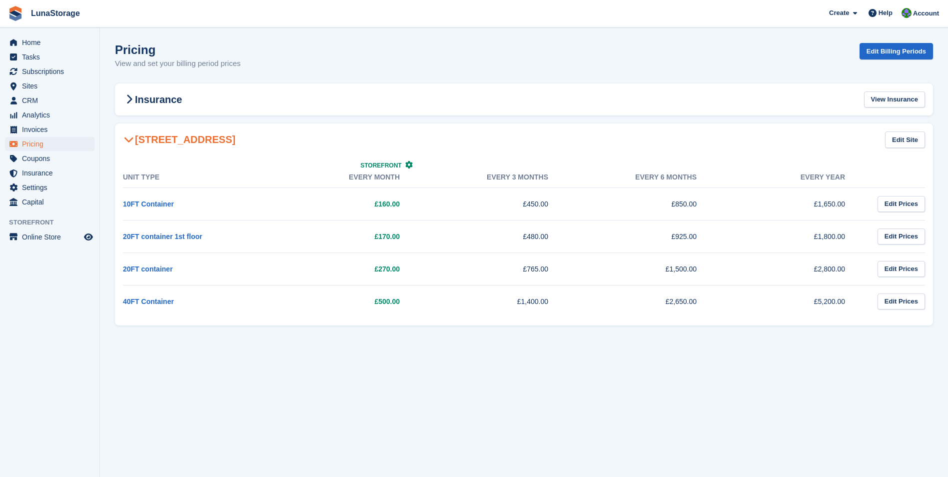
click at [664, 269] on td "£1,500.00" at bounding box center [642, 268] width 148 height 32
drag, startPoint x: 126, startPoint y: 171, endPoint x: 954, endPoint y: 319, distance: 841.2
click at [947, 319] on html "LunaStorage Create Subscription Invoice Contact Deal Discount Page Help Chat Su…" at bounding box center [474, 238] width 948 height 477
drag, startPoint x: 954, startPoint y: 319, endPoint x: 941, endPoint y: 335, distance: 20.9
click at [941, 335] on section "Pricing View and set your billing period prices Edit Billing Periods Insurance …" at bounding box center [524, 238] width 848 height 477
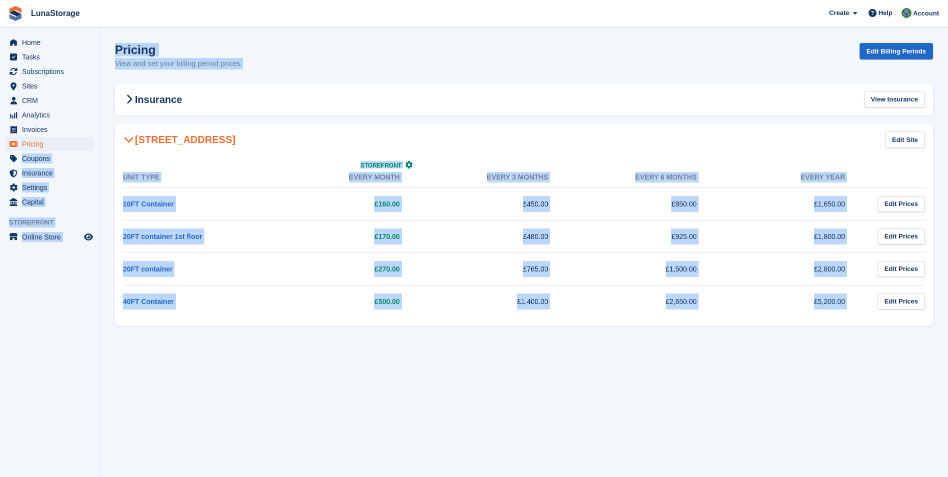
drag, startPoint x: 941, startPoint y: 335, endPoint x: 79, endPoint y: 146, distance: 882.0
click at [79, 146] on div "Home Tasks Subscriptions Subscriptions Subscriptions Price increases NEW Price …" at bounding box center [474, 238] width 948 height 477
drag, startPoint x: 79, startPoint y: 146, endPoint x: 105, endPoint y: 148, distance: 26.0
click at [105, 148] on section "Pricing View and set your billing period prices Edit Billing Periods Insurance …" at bounding box center [524, 238] width 848 height 477
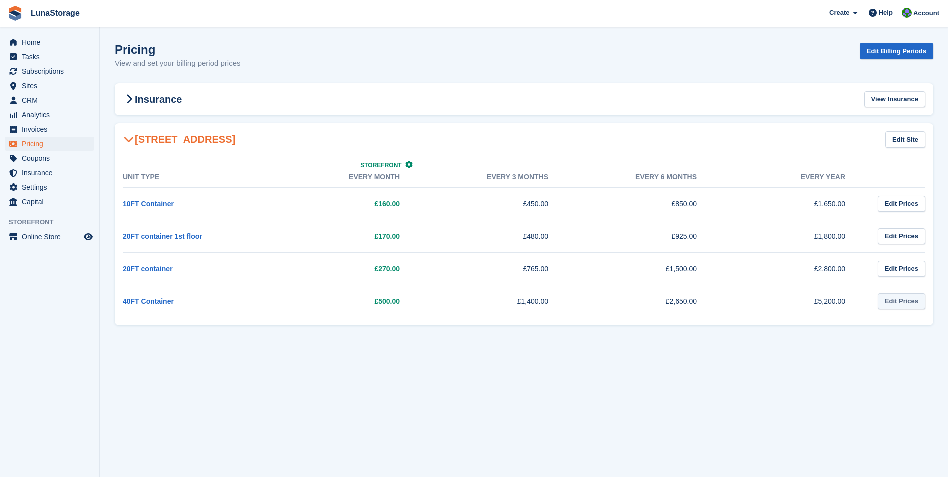
drag, startPoint x: 107, startPoint y: 125, endPoint x: 913, endPoint y: 307, distance: 826.4
click at [913, 307] on section "Pricing View and set your billing period prices Edit Billing Periods Insurance …" at bounding box center [524, 238] width 848 height 477
drag, startPoint x: 913, startPoint y: 307, endPoint x: 944, endPoint y: 332, distance: 39.8
click at [944, 332] on section "Pricing View and set your billing period prices Edit Billing Periods Insurance …" at bounding box center [524, 238] width 848 height 477
drag, startPoint x: 102, startPoint y: 113, endPoint x: 957, endPoint y: 328, distance: 881.1
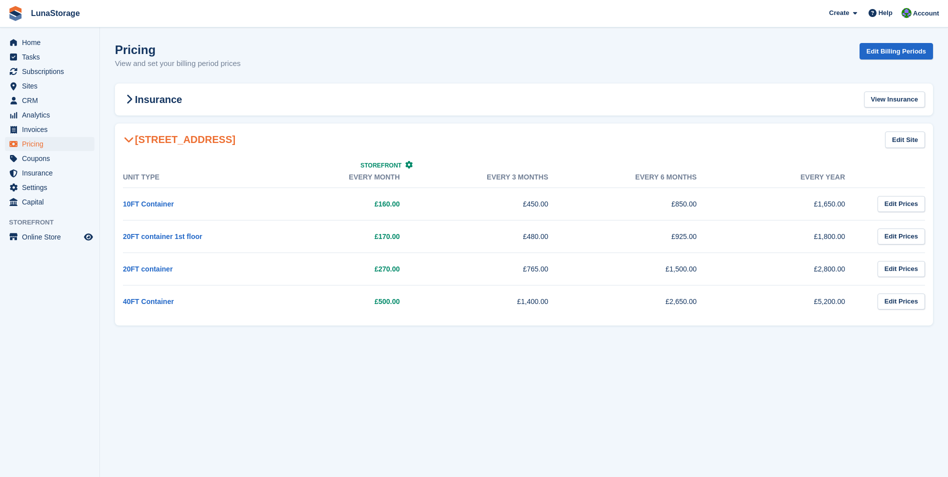
click at [947, 328] on html "LunaStorage Create Subscription Invoice Contact Deal Discount Page Help Chat Su…" at bounding box center [474, 238] width 948 height 477
drag, startPoint x: 957, startPoint y: 328, endPoint x: 944, endPoint y: 338, distance: 16.0
click at [944, 338] on section "Pricing View and set your billing period prices Edit Billing Periods Insurance …" at bounding box center [524, 238] width 848 height 477
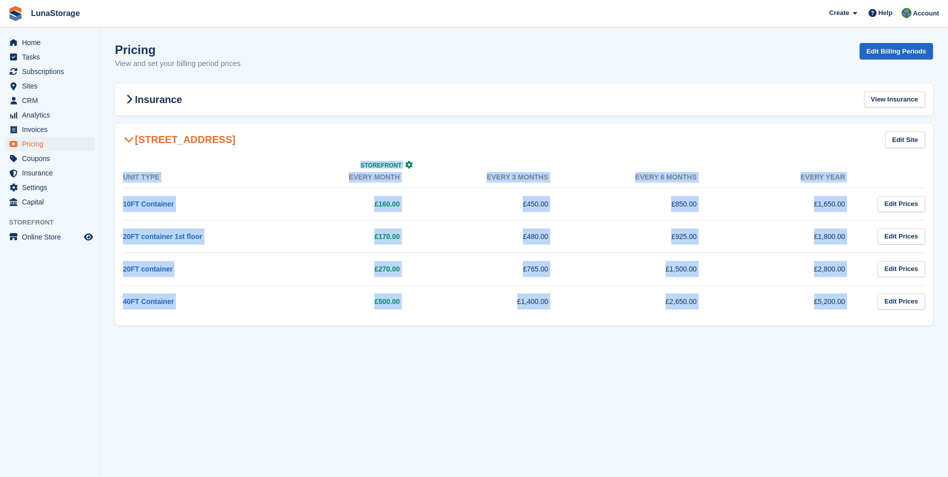
drag, startPoint x: 944, startPoint y: 338, endPoint x: 128, endPoint y: 134, distance: 841.1
click at [128, 134] on section "Pricing View and set your billing period prices Edit Billing Periods Insurance …" at bounding box center [524, 238] width 848 height 477
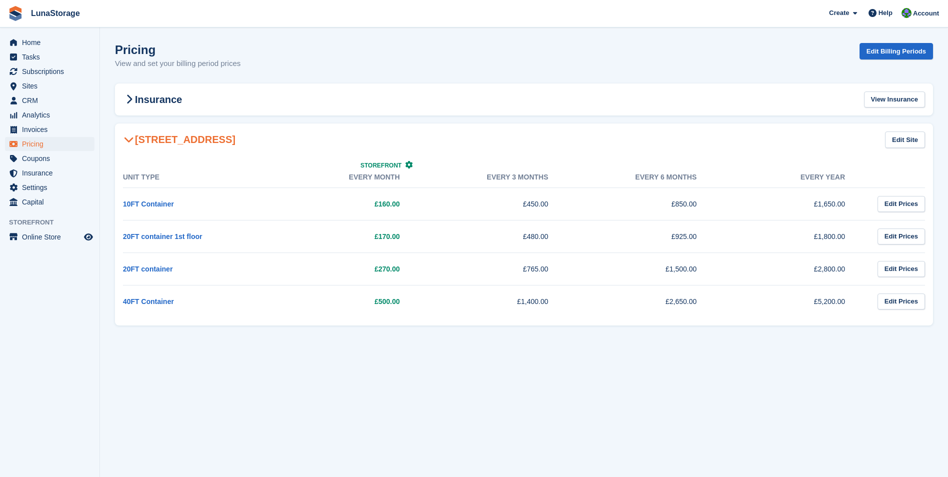
drag, startPoint x: 128, startPoint y: 134, endPoint x: 110, endPoint y: 125, distance: 19.9
click at [110, 125] on section "Pricing View and set your billing period prices Edit Billing Periods Insurance …" at bounding box center [524, 238] width 848 height 477
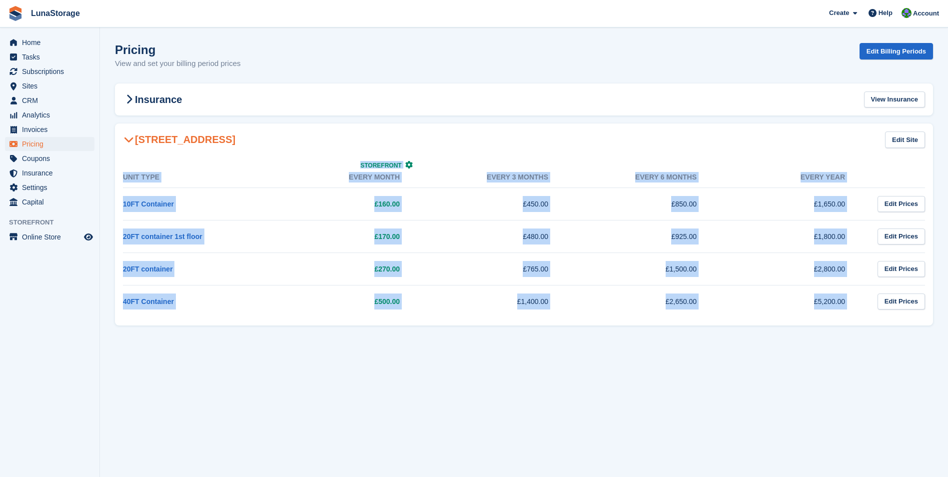
drag, startPoint x: 110, startPoint y: 125, endPoint x: 943, endPoint y: 316, distance: 853.7
click at [943, 316] on section "Pricing View and set your billing period prices Edit Billing Periods Insurance …" at bounding box center [524, 238] width 848 height 477
drag, startPoint x: 943, startPoint y: 316, endPoint x: 940, endPoint y: 328, distance: 12.2
click at [940, 328] on section "Pricing View and set your billing period prices Edit Billing Periods Insurance …" at bounding box center [524, 238] width 848 height 477
drag, startPoint x: 940, startPoint y: 328, endPoint x: 117, endPoint y: 130, distance: 846.6
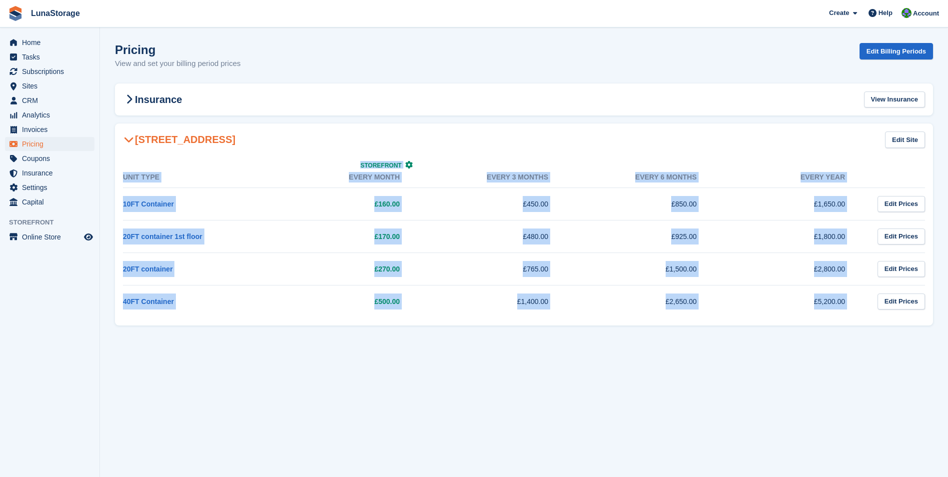
click at [117, 130] on section "Pricing View and set your billing period prices Edit Billing Periods Insurance …" at bounding box center [524, 238] width 848 height 477
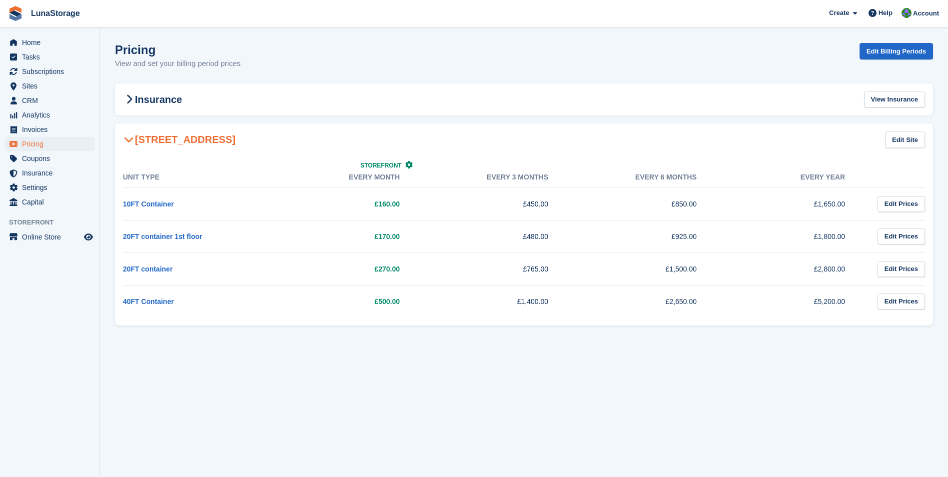
drag, startPoint x: 117, startPoint y: 130, endPoint x: 108, endPoint y: 118, distance: 14.7
click at [108, 118] on section "Pricing View and set your billing period prices Edit Billing Periods Insurance …" at bounding box center [524, 238] width 848 height 477
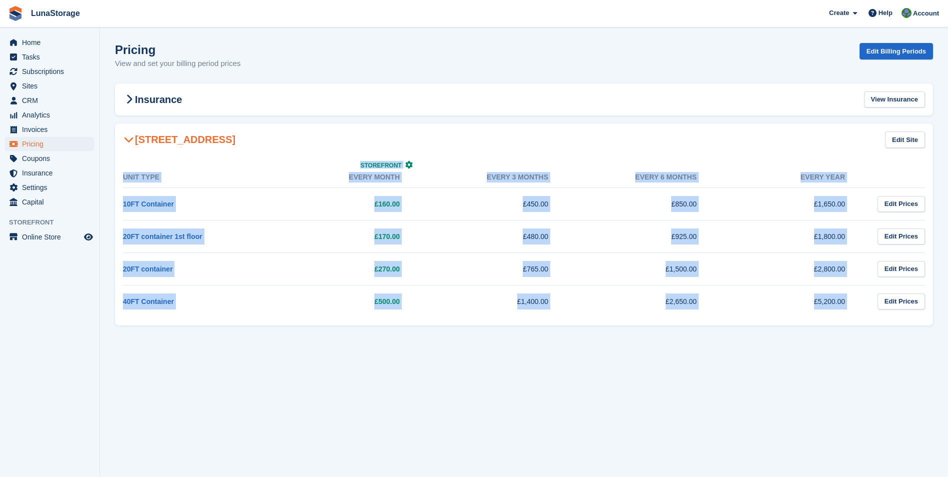
drag, startPoint x: 108, startPoint y: 118, endPoint x: 942, endPoint y: 349, distance: 865.1
click at [942, 349] on section "Pricing View and set your billing period prices Edit Billing Periods Insurance …" at bounding box center [524, 238] width 848 height 477
drag, startPoint x: 942, startPoint y: 349, endPoint x: 945, endPoint y: 359, distance: 9.8
click at [945, 359] on section "Pricing View and set your billing period prices Edit Billing Periods Insurance …" at bounding box center [524, 238] width 848 height 477
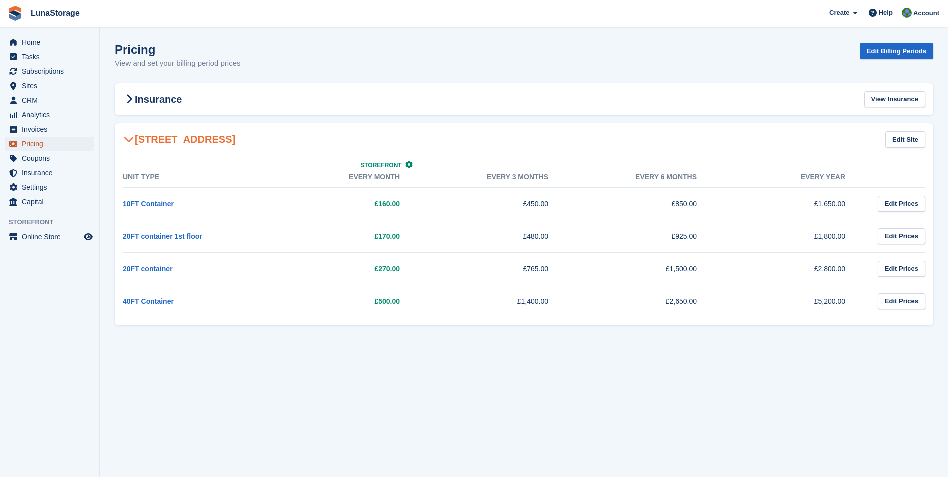
click at [28, 143] on span "Pricing" at bounding box center [52, 144] width 60 height 14
drag, startPoint x: 107, startPoint y: 120, endPoint x: 907, endPoint y: 308, distance: 820.8
click at [907, 308] on section "Pricing View and set your billing period prices Edit Billing Periods Insurance …" at bounding box center [524, 238] width 848 height 477
drag, startPoint x: 907, startPoint y: 308, endPoint x: 937, endPoint y: 330, distance: 37.5
click at [937, 330] on section "Pricing View and set your billing period prices Edit Billing Periods Insurance …" at bounding box center [524, 238] width 848 height 477
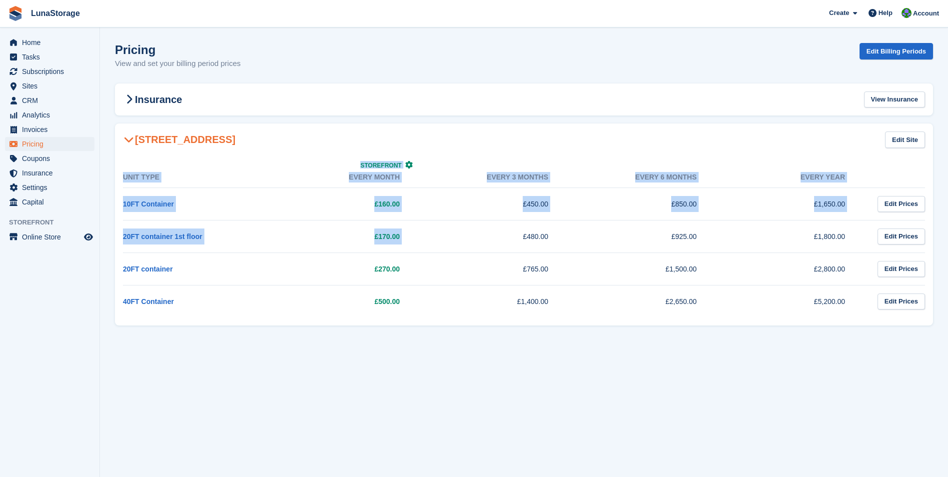
drag, startPoint x: 937, startPoint y: 330, endPoint x: 426, endPoint y: 245, distance: 517.6
click at [426, 245] on section "Pricing View and set your billing period prices Edit Billing Periods Insurance …" at bounding box center [524, 238] width 848 height 477
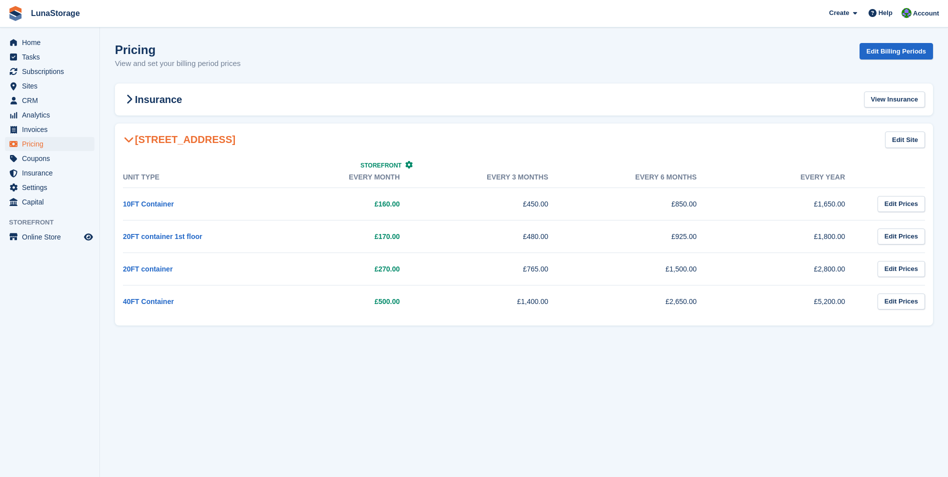
click at [107, 124] on section "Pricing View and set your billing period prices Edit Billing Periods Insurance …" at bounding box center [524, 238] width 848 height 477
drag, startPoint x: 108, startPoint y: 118, endPoint x: 897, endPoint y: 335, distance: 817.9
click at [897, 335] on section "Pricing View and set your billing period prices Edit Billing Periods Insurance …" at bounding box center [524, 238] width 848 height 477
click at [111, 137] on section "Pricing View and set your billing period prices Edit Billing Periods Insurance …" at bounding box center [524, 238] width 848 height 477
drag, startPoint x: 111, startPoint y: 115, endPoint x: 957, endPoint y: 320, distance: 869.9
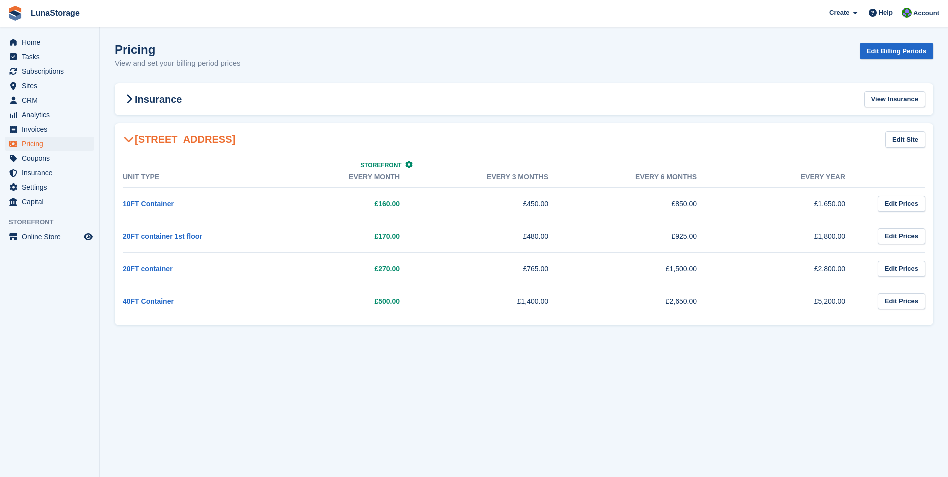
click at [947, 320] on html "LunaStorage Create Subscription Invoice Contact Deal Discount Page Help Chat Su…" at bounding box center [474, 238] width 948 height 477
drag, startPoint x: 957, startPoint y: 320, endPoint x: 947, endPoint y: 327, distance: 11.8
click at [947, 327] on section "Pricing View and set your billing period prices Edit Billing Periods Insurance …" at bounding box center [524, 238] width 848 height 477
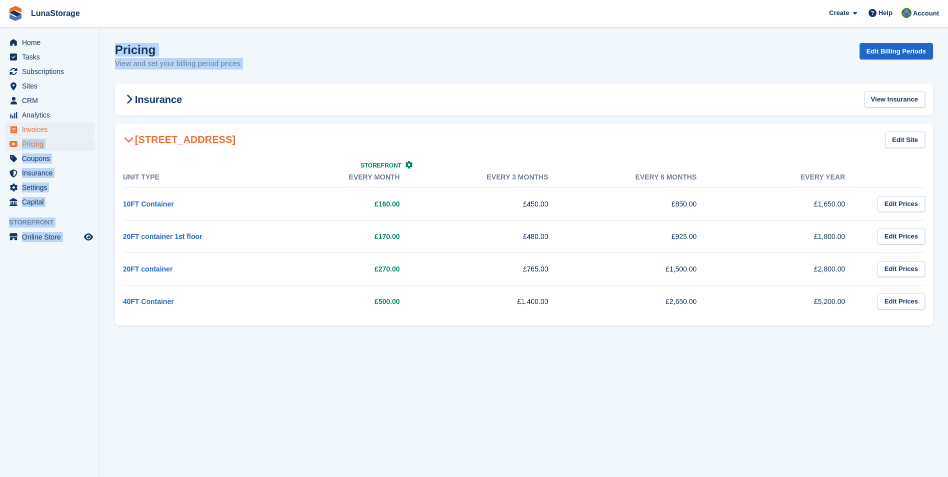
drag, startPoint x: 942, startPoint y: 330, endPoint x: 73, endPoint y: 130, distance: 891.2
click at [73, 130] on div "Home Tasks Subscriptions Subscriptions Subscriptions Price increases NEW Price …" at bounding box center [474, 238] width 948 height 477
drag, startPoint x: 73, startPoint y: 130, endPoint x: 105, endPoint y: 135, distance: 32.3
click at [105, 135] on section "Pricing View and set your billing period prices Edit Billing Periods Insurance …" at bounding box center [524, 238] width 848 height 477
drag, startPoint x: 113, startPoint y: 45, endPoint x: 934, endPoint y: 316, distance: 863.5
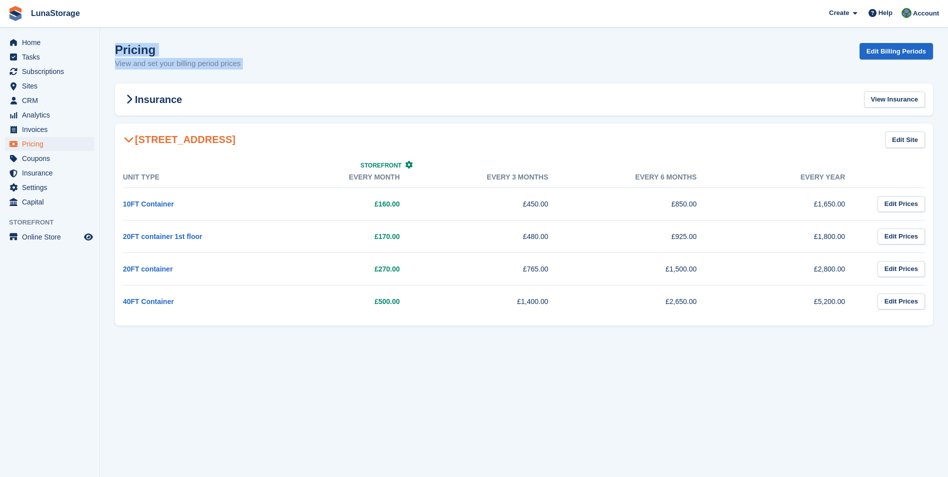
click at [934, 316] on section "Pricing View and set your billing period prices Edit Billing Periods Insurance …" at bounding box center [524, 238] width 848 height 477
click at [162, 334] on section "Pricing View and set your billing period prices Edit Billing Periods Insurance …" at bounding box center [524, 238] width 848 height 477
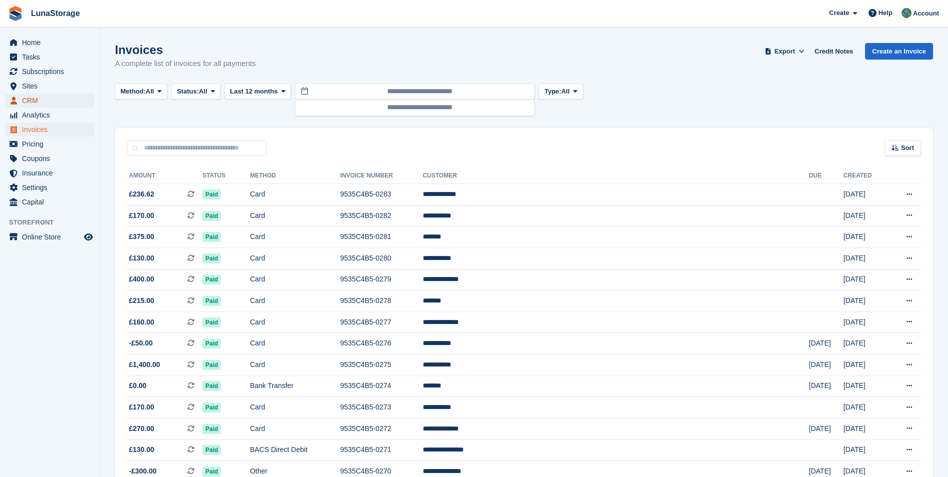
click at [41, 101] on span "CRM" at bounding box center [52, 100] width 60 height 14
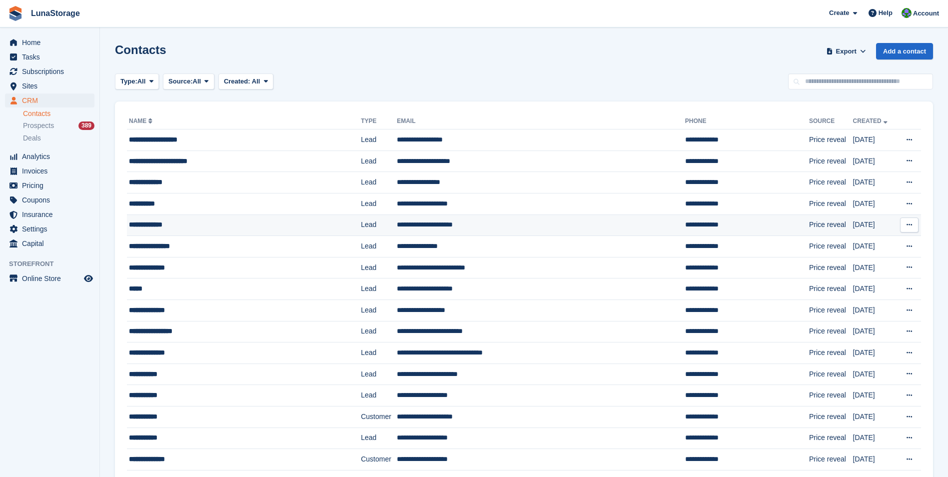
click at [158, 223] on div "**********" at bounding box center [226, 224] width 195 height 10
